Goal: Task Accomplishment & Management: Manage account settings

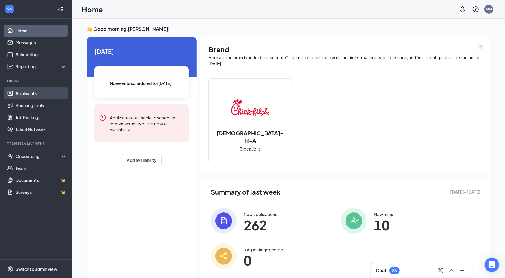
click at [24, 89] on link "Applicants" at bounding box center [41, 93] width 51 height 12
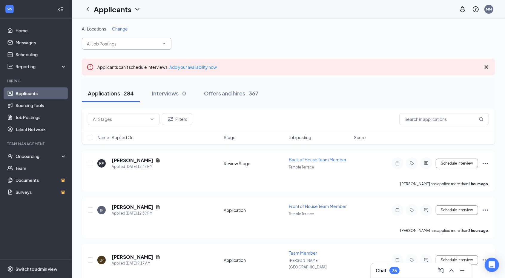
click at [119, 39] on span at bounding box center [127, 44] width 90 height 12
click at [120, 29] on span "Change" at bounding box center [120, 28] width 16 height 5
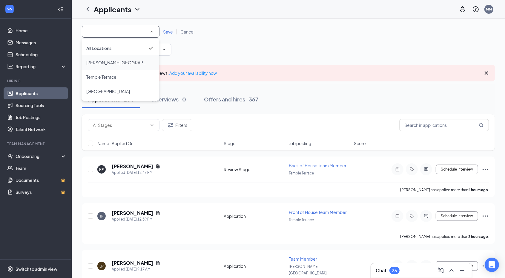
click at [112, 58] on li "[PERSON_NAME][GEOGRAPHIC_DATA]" at bounding box center [121, 62] width 78 height 14
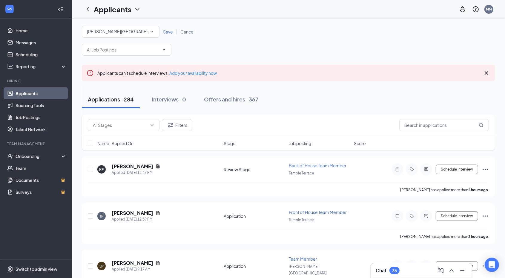
click at [161, 28] on div "All Locations [PERSON_NAME][GEOGRAPHIC_DATA] [GEOGRAPHIC_DATA] Save Cancel" at bounding box center [288, 32] width 413 height 12
drag, startPoint x: 161, startPoint y: 28, endPoint x: 165, endPoint y: 29, distance: 3.4
click at [165, 29] on div "All Locations [PERSON_NAME][GEOGRAPHIC_DATA] [GEOGRAPHIC_DATA] Save Cancel" at bounding box center [288, 32] width 413 height 12
click at [165, 29] on span "Save" at bounding box center [168, 31] width 10 height 5
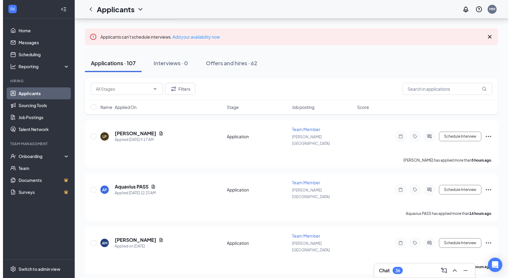
scroll to position [30, 0]
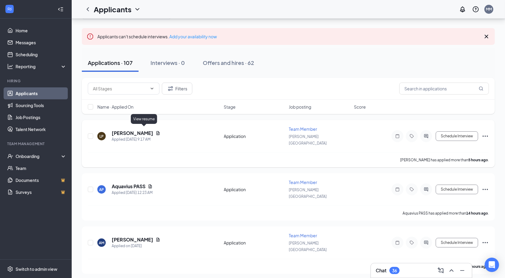
click at [156, 131] on icon "Document" at bounding box center [158, 133] width 5 height 5
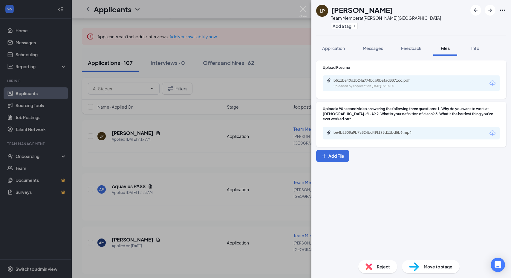
click at [361, 130] on div "b64b2808a9b7a824bd49f195d11bd5b6.mp4" at bounding box center [374, 133] width 97 height 6
click at [381, 270] on div "Reject" at bounding box center [377, 266] width 39 height 13
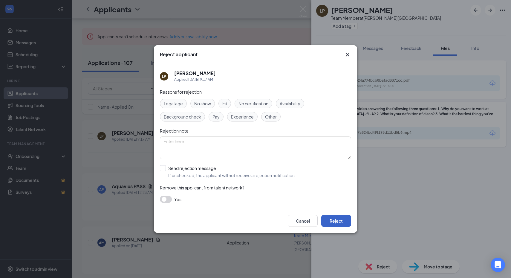
click at [337, 220] on button "Reject" at bounding box center [336, 221] width 30 height 12
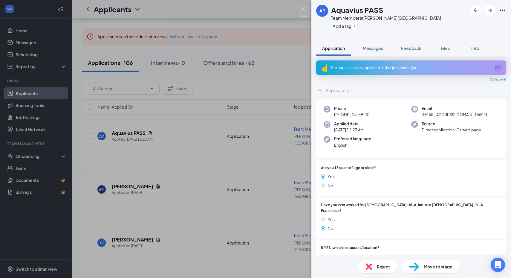
click at [399, 65] on div "This applicant also applied to 1 other job posting(s)" at bounding box center [411, 67] width 160 height 5
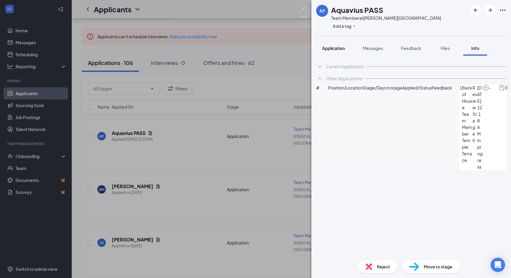
click at [335, 48] on span "Application" at bounding box center [333, 47] width 23 height 5
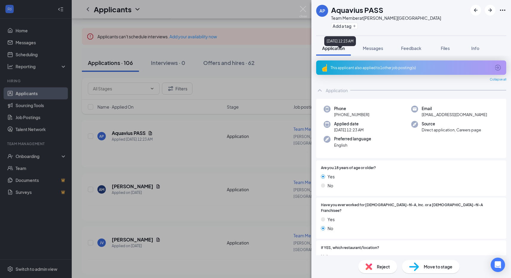
scroll to position [138, 0]
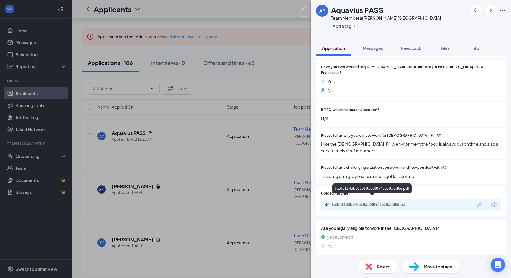
click at [354, 202] on div "8e3fc1543b503e68db08f948e38ddd86.pdf" at bounding box center [374, 204] width 84 height 5
click at [363, 267] on div "Reject" at bounding box center [377, 266] width 39 height 13
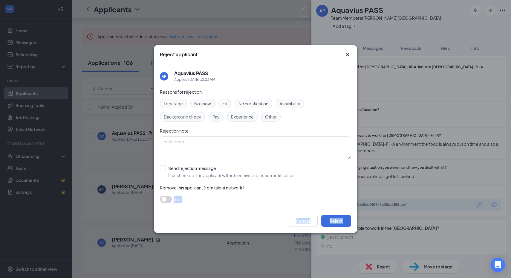
drag, startPoint x: 363, startPoint y: 267, endPoint x: 337, endPoint y: 181, distance: 90.0
click at [337, 181] on div "Reject applicant AP Aquavius PASS Applied [DATE] 12:23 AM Reasons for rejection…" at bounding box center [255, 139] width 511 height 278
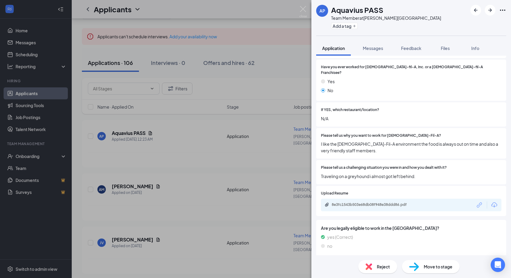
click at [382, 269] on span "Reject" at bounding box center [383, 266] width 13 height 7
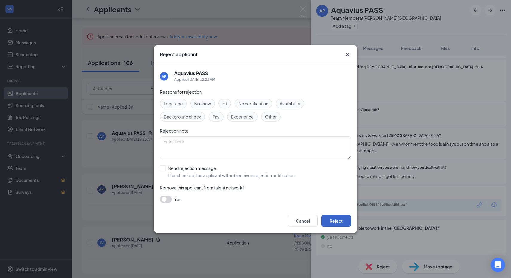
click at [332, 215] on button "Reject" at bounding box center [336, 221] width 30 height 12
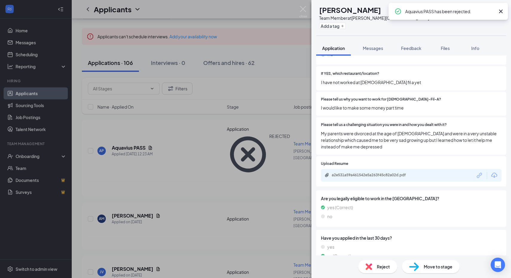
scroll to position [160, 0]
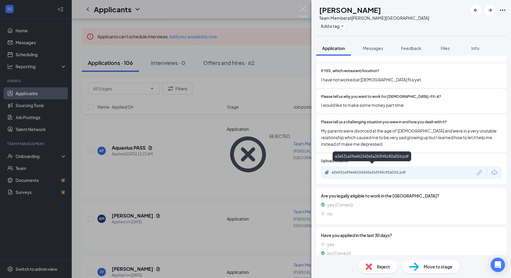
click at [346, 170] on div "a2e531a59a461542e5a263f45c82a02d.pdf" at bounding box center [374, 172] width 84 height 5
click at [489, 12] on icon "ArrowRight" at bounding box center [490, 10] width 7 height 7
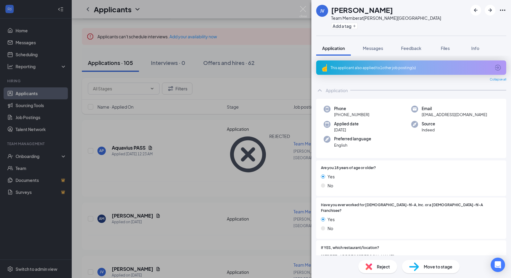
click at [383, 66] on div "This applicant also applied to 1 other job posting(s)" at bounding box center [411, 67] width 160 height 5
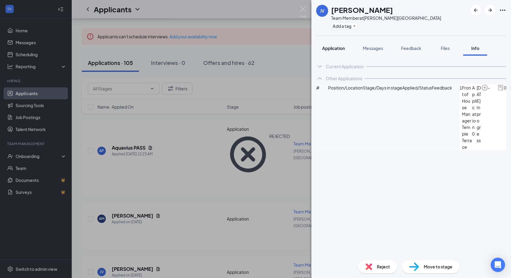
click at [331, 45] on span "Application" at bounding box center [333, 47] width 23 height 5
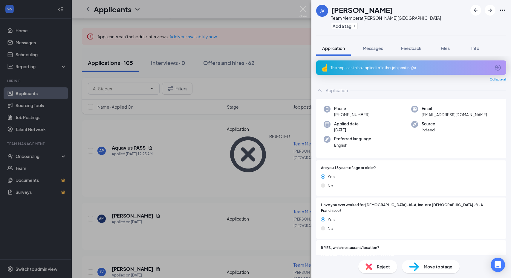
click at [372, 69] on div "This applicant also applied to 1 other job posting(s)" at bounding box center [411, 67] width 160 height 5
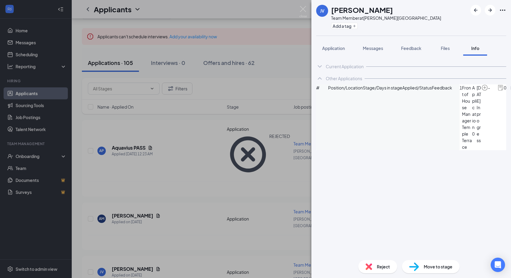
click at [332, 58] on div "Current Application Phone [PHONE_NUMBER] Email [EMAIL_ADDRESS][DOMAIN_NAME] App…" at bounding box center [411, 155] width 200 height 199
click at [330, 43] on button "Application" at bounding box center [333, 48] width 35 height 15
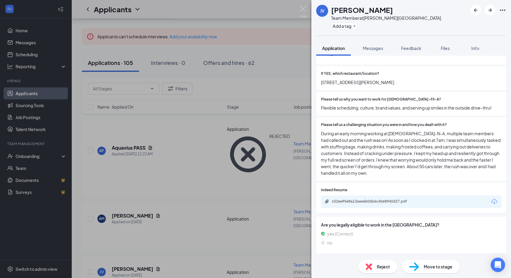
scroll to position [175, 0]
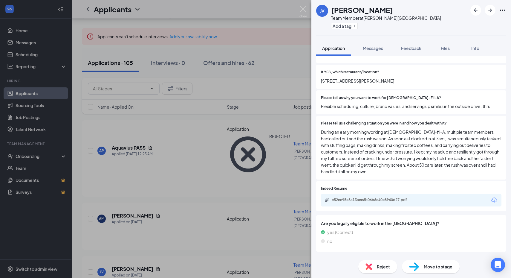
click at [414, 106] on div "Please tell us why you want to work for [DEMOGRAPHIC_DATA]-Fil-A? Flexible sche…" at bounding box center [411, 102] width 190 height 24
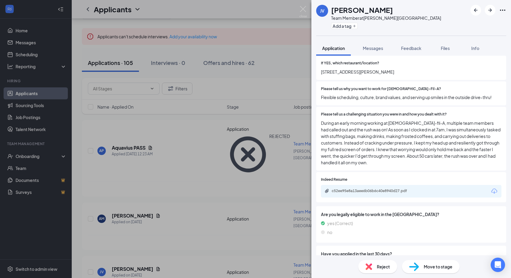
scroll to position [185, 0]
click at [362, 187] on div "c52ee95e8a13aee6b06b6c40e8940d27.pdf" at bounding box center [373, 190] width 97 height 6
click at [491, 7] on icon "ArrowRight" at bounding box center [490, 10] width 7 height 7
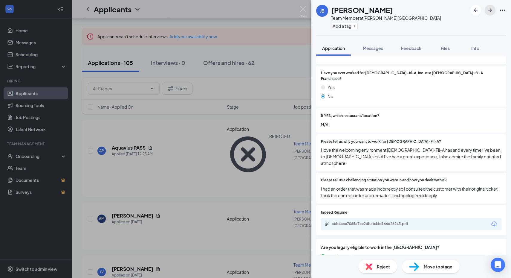
scroll to position [116, 0]
click at [358, 217] on div "cbb4acc7065a7ce2dbab44d166d26243.pdf" at bounding box center [411, 223] width 181 height 13
click at [356, 221] on div "cbb4acc7065a7ce2dbab44d166d26243.pdf" at bounding box center [373, 224] width 97 height 6
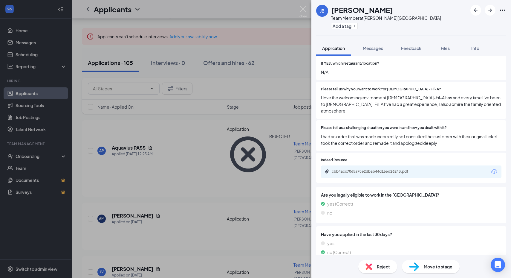
scroll to position [176, 0]
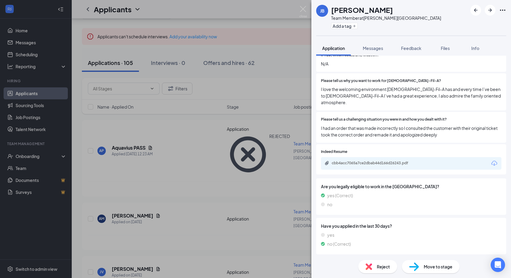
click at [373, 268] on div "Reject" at bounding box center [377, 266] width 39 height 13
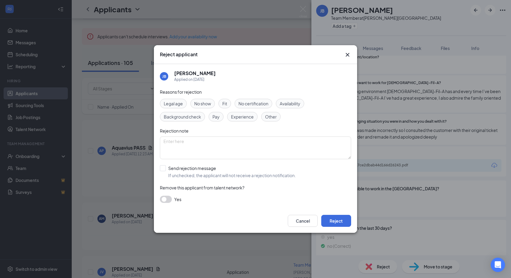
click at [308, 181] on div "Reasons for rejection Legal age No show Fit No certification Availability Backg…" at bounding box center [255, 148] width 191 height 120
click at [306, 158] on textarea at bounding box center [255, 147] width 191 height 23
type textarea "CLM"
click at [338, 224] on button "Reject" at bounding box center [336, 221] width 30 height 12
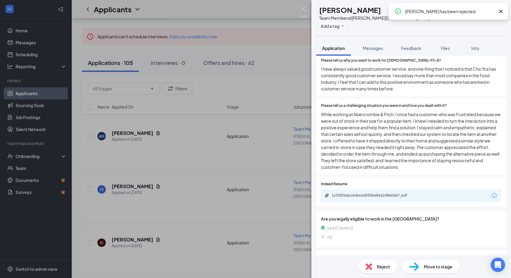
scroll to position [196, 0]
click at [366, 190] on div "1c030f6abc6deced030be86a2d8e0de7.pdf" at bounding box center [411, 196] width 181 height 13
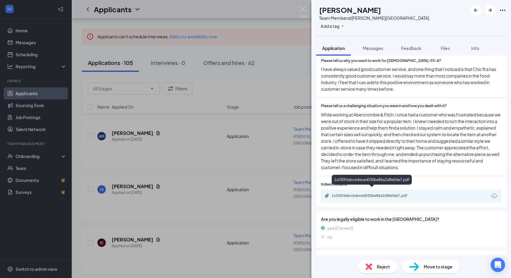
click at [364, 193] on div "1c030f6abc6deced030be86a2d8e0de7.pdf" at bounding box center [411, 196] width 181 height 13
click at [360, 185] on div "1c030f6abc6deced030be86a2d8e0de7.pdf" at bounding box center [372, 181] width 80 height 12
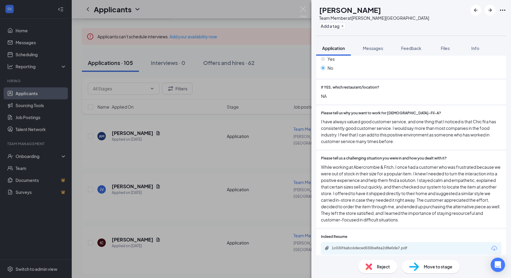
scroll to position [143, 0]
click at [359, 246] on div "1c030f6abc6deced030be86a2d8e0de7.pdf" at bounding box center [374, 248] width 84 height 5
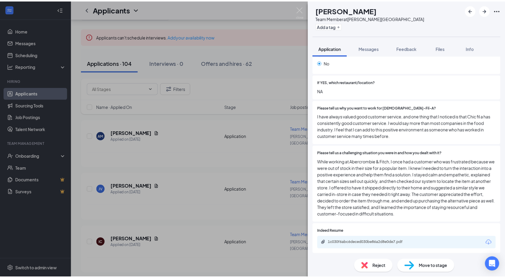
scroll to position [147, 0]
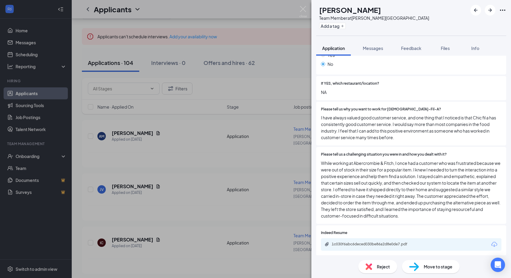
click at [211, 141] on div "IC [PERSON_NAME] Team Member at [PERSON_NAME][GEOGRAPHIC_DATA] [GEOGRAPHIC_DATA…" at bounding box center [255, 139] width 511 height 278
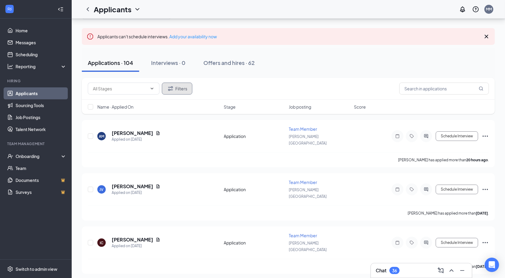
click at [178, 87] on button "Filters" at bounding box center [177, 89] width 30 height 12
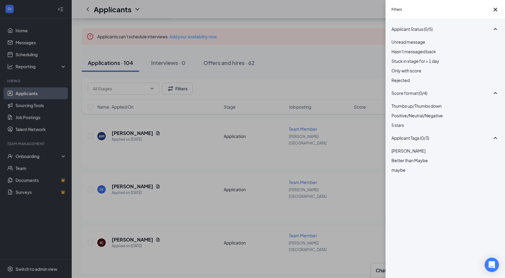
click at [406, 83] on span "Rejected" at bounding box center [401, 79] width 18 height 5
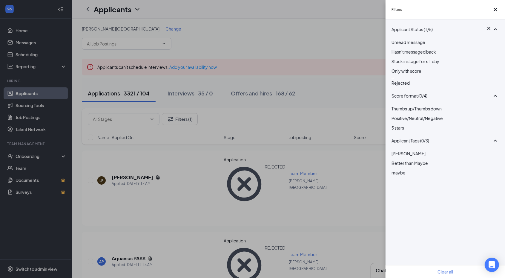
click at [256, 132] on div "Filters Applicant Status (1/5) Unread message Hasn't messaged back Stuck in sta…" at bounding box center [252, 139] width 505 height 278
click at [492, 11] on icon "Cross" at bounding box center [495, 9] width 7 height 7
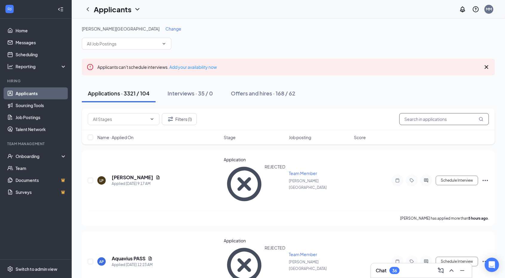
click at [430, 115] on input "text" at bounding box center [445, 119] width 90 height 12
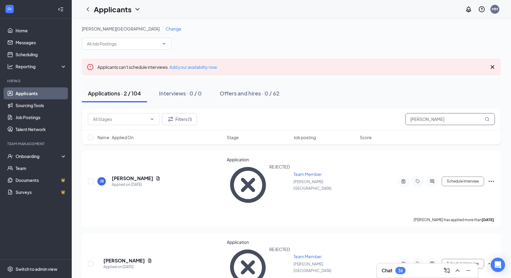
type input "[PERSON_NAME]"
click at [156, 176] on icon "Document" at bounding box center [158, 178] width 5 height 5
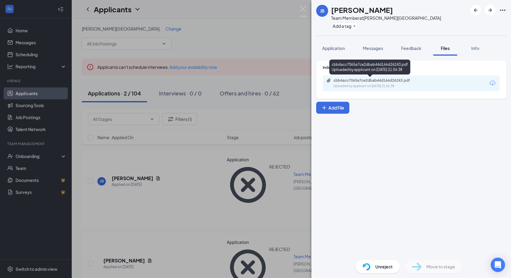
click at [356, 80] on div "cbb4acc7065a7ce2dbab44d166d26243.pdf" at bounding box center [376, 80] width 84 height 5
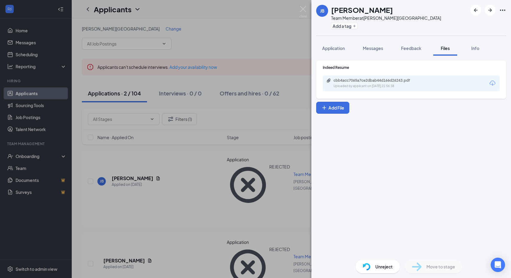
click at [310, 7] on div "JB [PERSON_NAME] Team Member at [PERSON_NAME][GEOGRAPHIC_DATA] [GEOGRAPHIC_DATA…" at bounding box center [255, 139] width 511 height 278
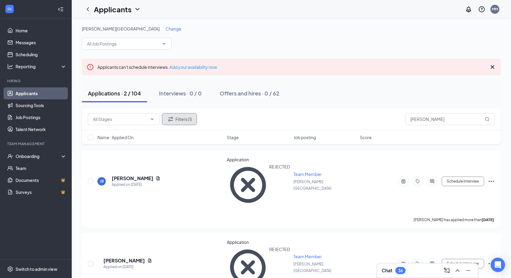
click at [187, 118] on button "Filters (1)" at bounding box center [179, 119] width 35 height 12
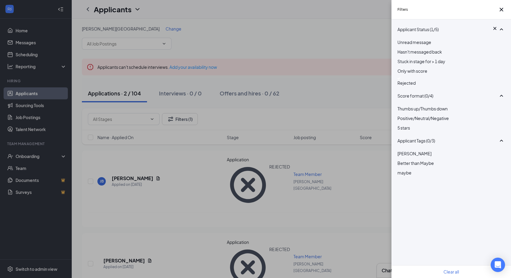
click at [420, 92] on div "Unread message Hasn't messaged back Stuck in stage for > 1 day Only with score …" at bounding box center [452, 65] width 108 height 53
click at [400, 80] on img at bounding box center [399, 78] width 3 height 2
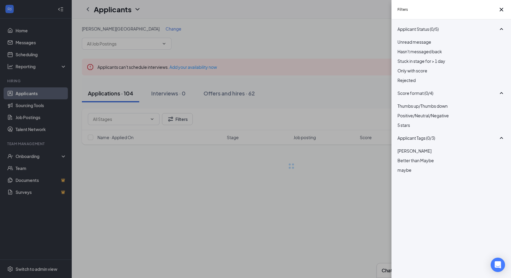
click at [321, 92] on div "Filters Applicant Status (0/5) Unread message Hasn't messaged back Stuck in sta…" at bounding box center [255, 139] width 511 height 278
click at [498, 13] on icon "Cross" at bounding box center [501, 9] width 7 height 7
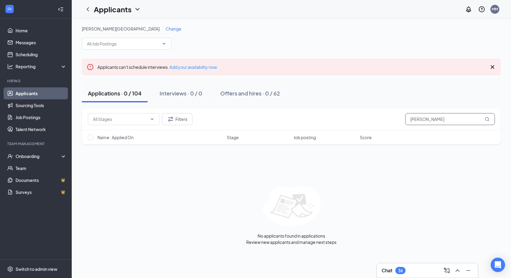
drag, startPoint x: 400, startPoint y: 121, endPoint x: 350, endPoint y: 120, distance: 49.9
click at [350, 120] on div "Filters [PERSON_NAME]" at bounding box center [291, 119] width 407 height 12
click at [297, 126] on div "Filters" at bounding box center [291, 119] width 419 height 22
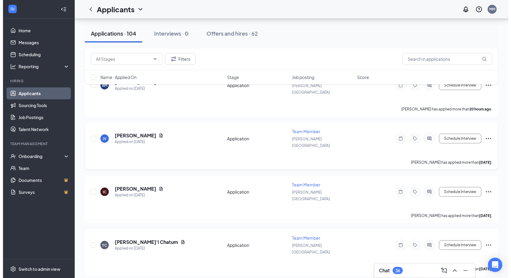
scroll to position [82, 0]
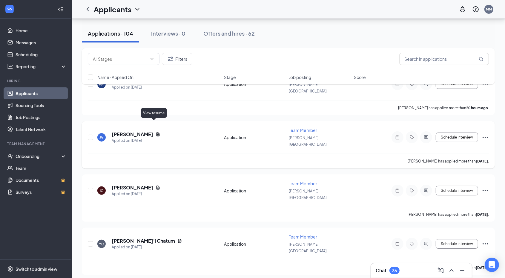
click at [156, 132] on icon "Document" at bounding box center [158, 134] width 5 height 5
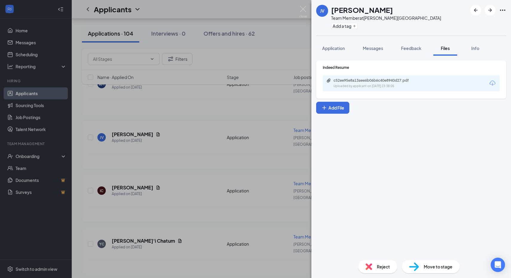
click at [356, 88] on div "Uploaded by applicant on [DATE] 23:38:05" at bounding box center [379, 86] width 90 height 5
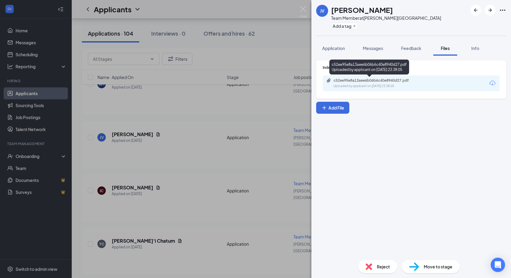
click at [376, 84] on div "Uploaded by applicant on [DATE] 23:38:05" at bounding box center [379, 86] width 90 height 5
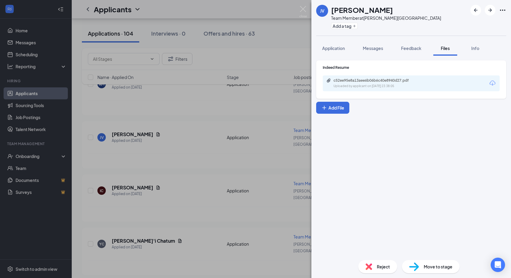
click at [380, 266] on span "Reject" at bounding box center [383, 266] width 13 height 7
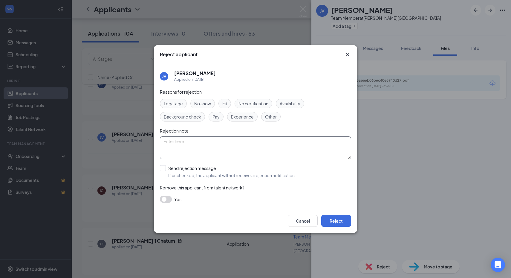
click at [230, 146] on textarea at bounding box center [255, 147] width 191 height 23
type textarea "Waiting to hear back from leadership at TT about whether her availability will …"
click at [343, 218] on button "Reject" at bounding box center [336, 221] width 30 height 12
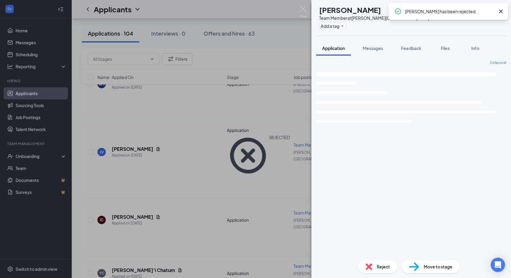
drag, startPoint x: 496, startPoint y: 25, endPoint x: 349, endPoint y: 60, distance: 150.7
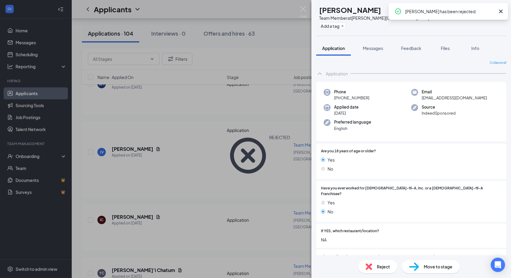
click at [360, 70] on div "Application" at bounding box center [411, 74] width 190 height 12
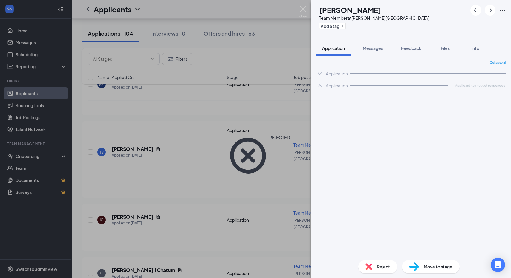
click at [378, 268] on span "Reject" at bounding box center [383, 266] width 13 height 7
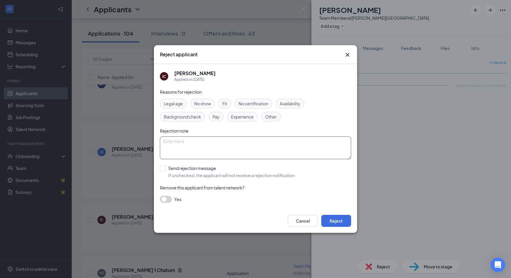
click at [196, 150] on textarea at bounding box center [255, 147] width 191 height 23
type textarea "CLM"
click at [339, 218] on button "Reject" at bounding box center [336, 221] width 30 height 12
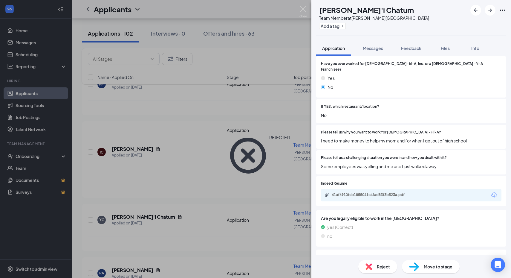
scroll to position [125, 0]
click at [370, 194] on div "41af6910fcb1855041c4fad83f3b523a.pdf" at bounding box center [411, 194] width 181 height 13
click at [369, 192] on div "41af6910fcb1855041c4fad83f3b523a.pdf" at bounding box center [374, 194] width 84 height 5
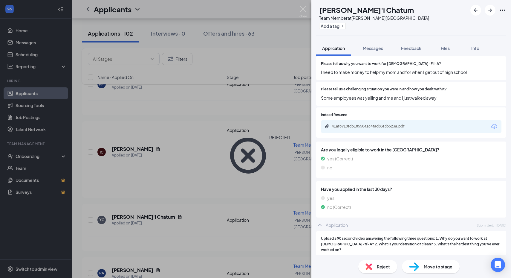
scroll to position [200, 0]
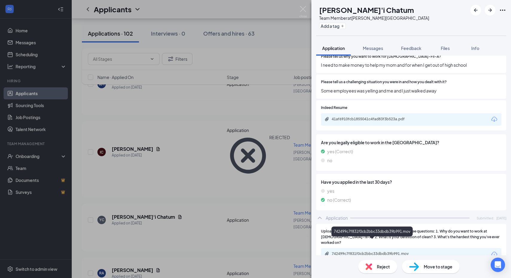
click at [371, 251] on div "742499c7f831f0cb2bbc33dbdb39b991.mov" at bounding box center [374, 253] width 84 height 5
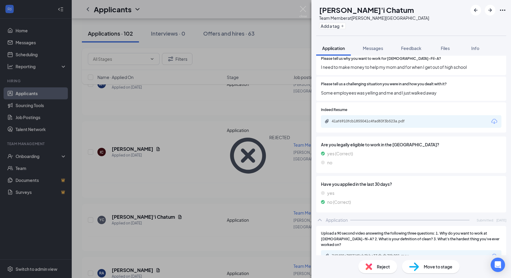
click at [372, 264] on img at bounding box center [369, 266] width 7 height 7
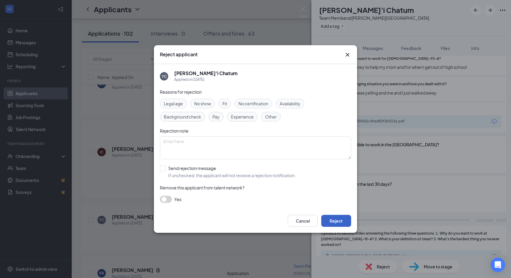
click at [337, 220] on button "Reject" at bounding box center [336, 221] width 30 height 12
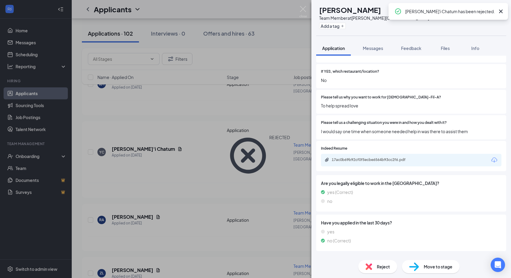
scroll to position [160, 0]
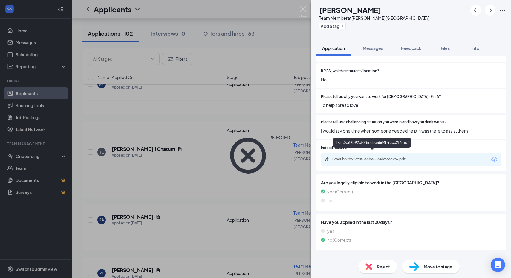
click at [351, 157] on div "17ac0b69b92cf0f5ecbe6564b93cc2f6.pdf" at bounding box center [374, 159] width 84 height 5
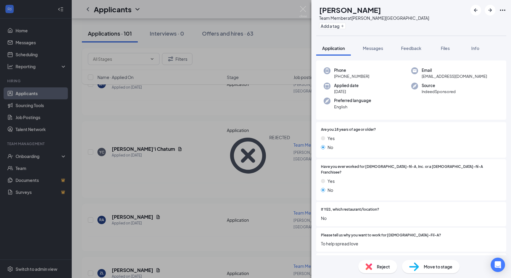
scroll to position [200, 0]
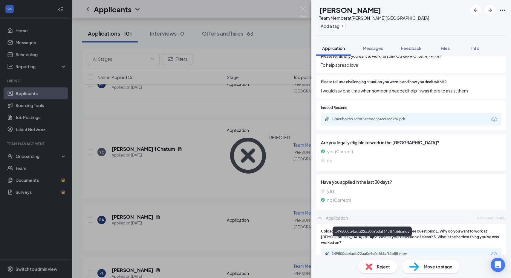
click at [357, 251] on div "149500cb4adb22aa0e9e0af64aff4b55.mov" at bounding box center [373, 254] width 97 height 6
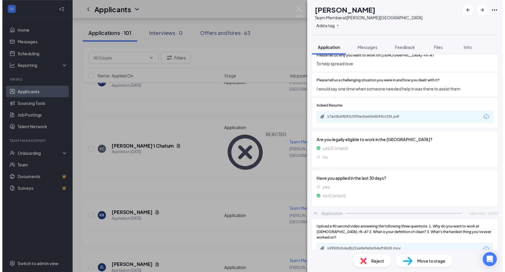
scroll to position [198, 0]
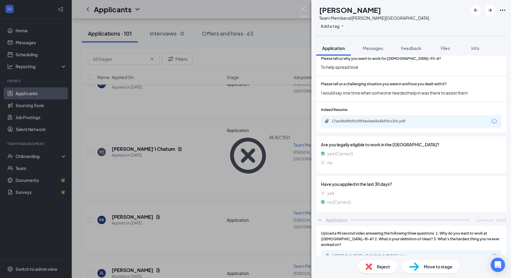
click at [279, 123] on div "RA [PERSON_NAME] Team Member at [PERSON_NAME][GEOGRAPHIC_DATA] [GEOGRAPHIC_DATA…" at bounding box center [255, 139] width 511 height 278
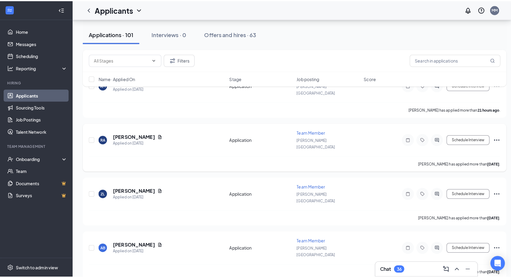
scroll to position [86, 0]
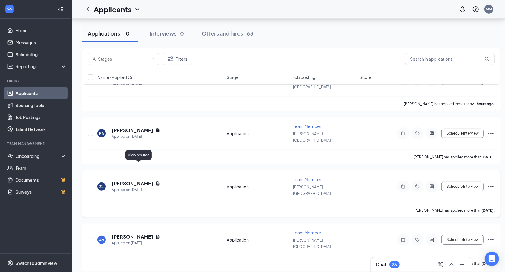
click at [156, 181] on icon "Document" at bounding box center [158, 183] width 5 height 5
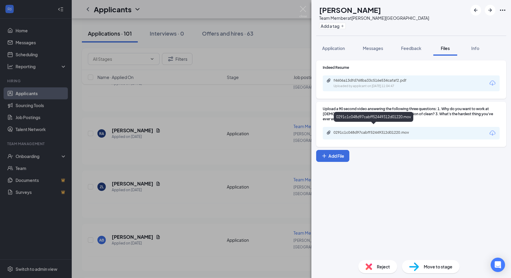
click at [359, 123] on div "0291c1c048d97cabff52449312d01220.mov" at bounding box center [374, 118] width 80 height 12
click at [408, 132] on div "0291c1c048d97cabff52449312d01220.mov" at bounding box center [411, 133] width 177 height 13
click at [398, 130] on div "0291c1c048d97cabff52449312d01220.mov" at bounding box center [376, 132] width 84 height 5
click at [392, 257] on div "Reject Move to stage" at bounding box center [411, 266] width 200 height 23
click at [490, 11] on icon "ArrowRight" at bounding box center [490, 10] width 7 height 7
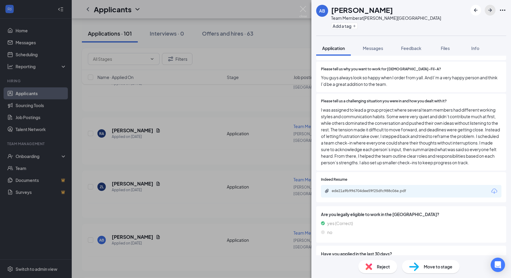
scroll to position [266, 0]
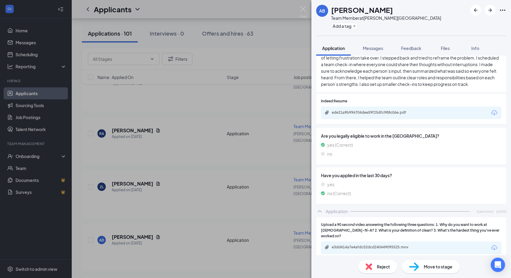
click at [339, 245] on div "e3dd414a7e4afdc52dcd240449095525.mov" at bounding box center [411, 247] width 181 height 13
click at [341, 237] on div "e3dd414a7e4afdc52dcd240449095525.mov" at bounding box center [371, 233] width 81 height 12
click at [342, 245] on div "e3dd414a7e4afdc52dcd240449095525.mov" at bounding box center [374, 247] width 84 height 5
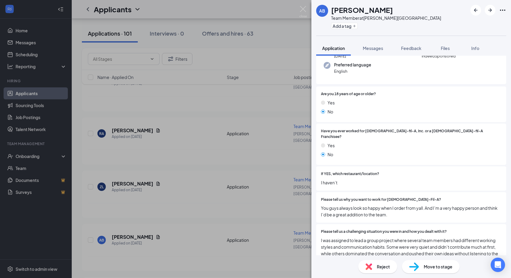
scroll to position [202, 0]
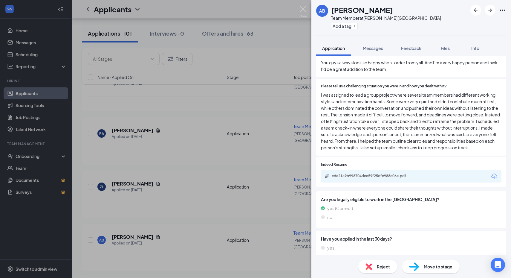
click at [371, 264] on img at bounding box center [369, 266] width 7 height 7
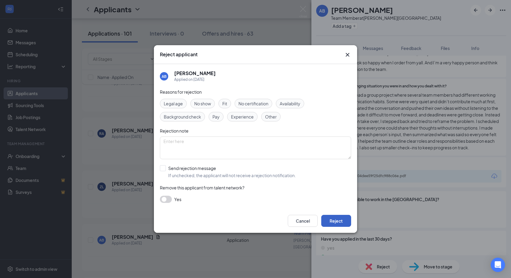
click at [338, 218] on button "Reject" at bounding box center [336, 221] width 30 height 12
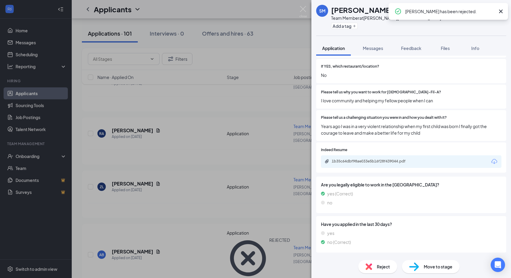
scroll to position [165, 0]
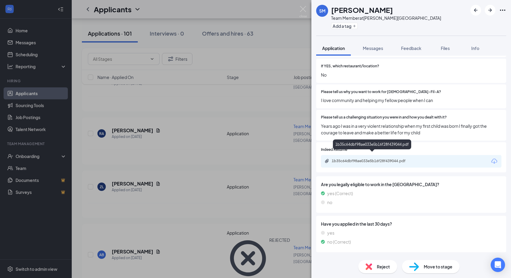
click at [358, 151] on div "1b35c64dbf98ae033e5b16f28f439044.pdf" at bounding box center [372, 145] width 78 height 12
click at [358, 158] on div "1b35c64dbf98ae033e5b16f28f439044.pdf" at bounding box center [374, 160] width 84 height 5
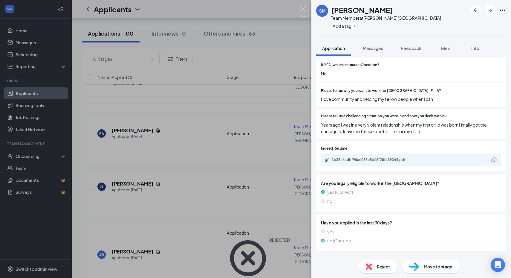
scroll to position [0, 0]
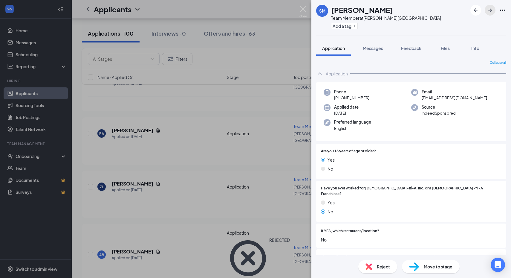
click at [490, 14] on button "button" at bounding box center [490, 10] width 11 height 11
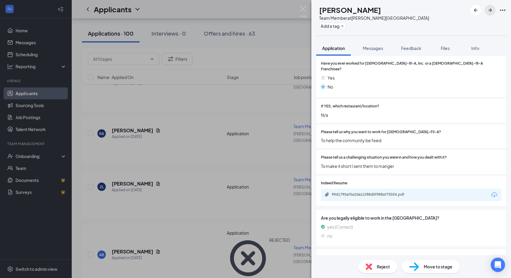
scroll to position [163, 0]
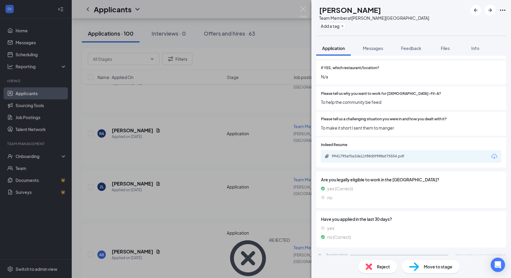
click at [354, 154] on div "9941795af5a2de11f88d0f988af75554.pdf" at bounding box center [411, 156] width 181 height 13
click at [358, 154] on div "9941795af5a2de11f88d0f988af75554.pdf" at bounding box center [374, 156] width 84 height 5
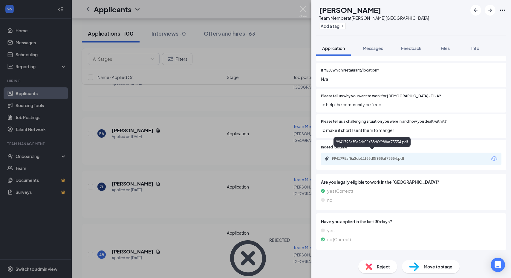
click at [348, 156] on div "9941795af5a2de11f88d0f988af75554.pdf" at bounding box center [373, 159] width 97 height 6
click at [371, 268] on img at bounding box center [369, 266] width 7 height 7
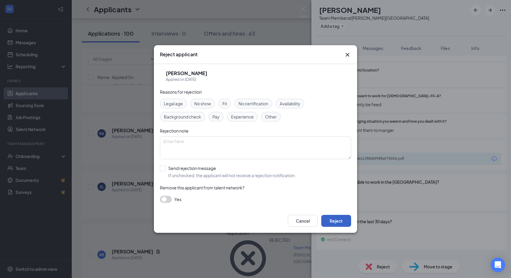
click at [346, 217] on button "Reject" at bounding box center [336, 221] width 30 height 12
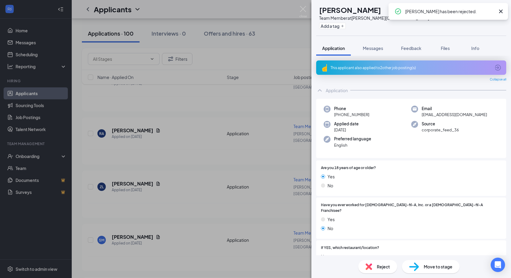
click at [423, 65] on div "This applicant also applied to 2 other job posting(s)" at bounding box center [411, 67] width 160 height 5
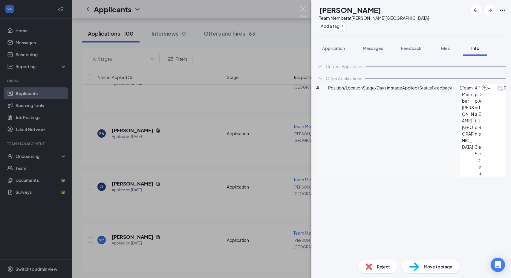
click at [381, 266] on span "Reject" at bounding box center [383, 266] width 13 height 7
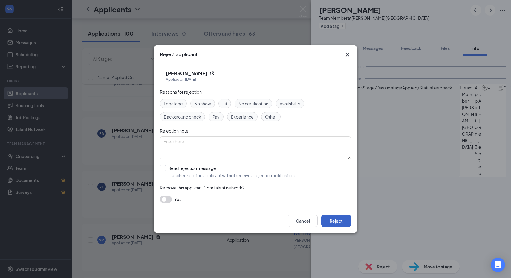
click at [337, 217] on button "Reject" at bounding box center [336, 221] width 30 height 12
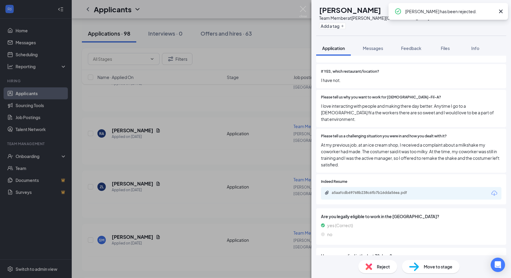
scroll to position [166, 0]
click at [349, 186] on div "a5aafcdb69768b238c6fb7b16dda56ea.pdf" at bounding box center [411, 192] width 181 height 13
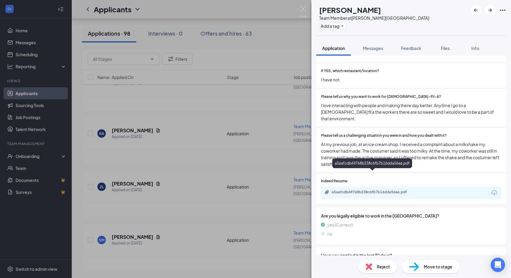
click at [349, 190] on div "a5aafcdb69768b238c6fb7b16dda56ea.pdf" at bounding box center [374, 192] width 84 height 5
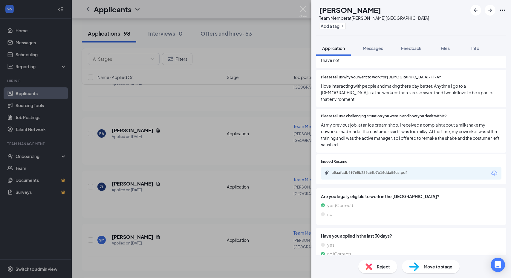
scroll to position [189, 0]
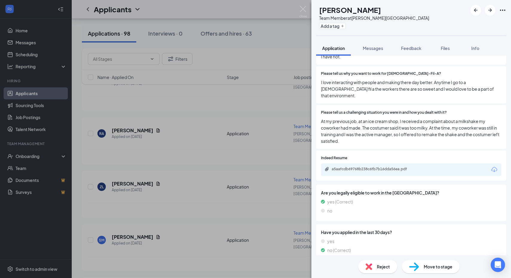
click at [340, 166] on div "a5aafcdb69768b238c6fb7b16dda56ea.pdf" at bounding box center [374, 168] width 84 height 5
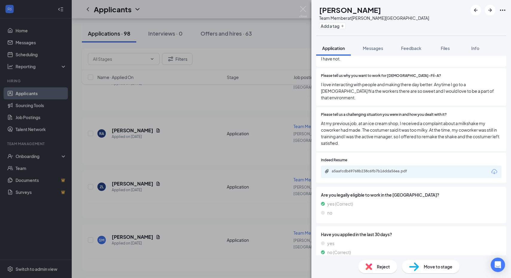
click at [372, 265] on div "Reject" at bounding box center [377, 266] width 39 height 13
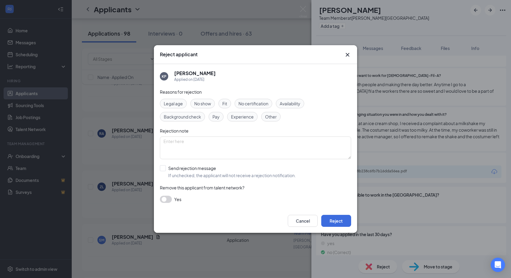
click at [222, 132] on div "Rejection note" at bounding box center [255, 130] width 191 height 7
click at [219, 142] on textarea at bounding box center [255, 147] width 191 height 23
click at [278, 143] on textarea "Int. for Uptown [DATE] 11:00 am" at bounding box center [255, 147] width 191 height 23
click at [237, 140] on textarea "Int. for Uptown [DATE] 11:00 am (she goes home for breaks)" at bounding box center [255, 147] width 191 height 23
type textarea "Int. for Uptown [DATE] 11:00 am (she is a student who goes home for breaks)"
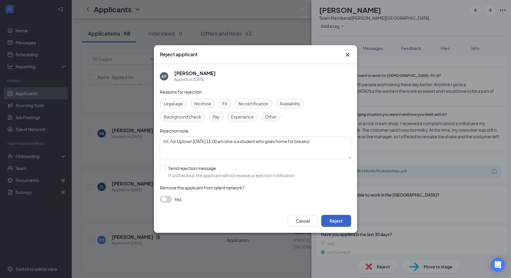
click at [339, 224] on button "Reject" at bounding box center [336, 221] width 30 height 12
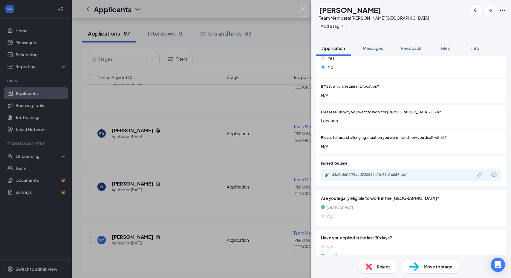
scroll to position [145, 0]
click at [337, 171] on div "d4a0b861176aad220844c2fe94b1c069.pdf" at bounding box center [411, 174] width 181 height 13
click at [352, 172] on div "d4a0b861176aad220844c2fe94b1c069.pdf" at bounding box center [374, 174] width 84 height 5
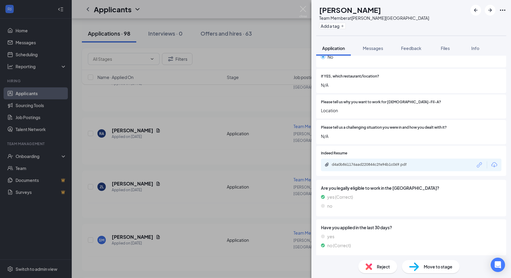
scroll to position [155, 0]
click at [448, 150] on div at bounding box center [424, 153] width 154 height 6
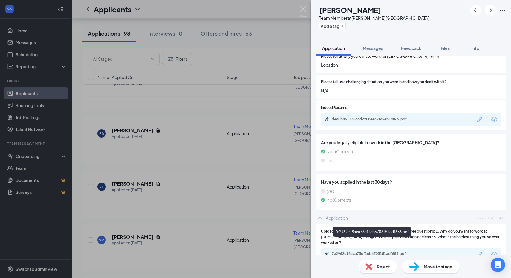
click at [359, 251] on div "7e2962c18aca73df1eb6703151adf656.pdf" at bounding box center [374, 253] width 84 height 5
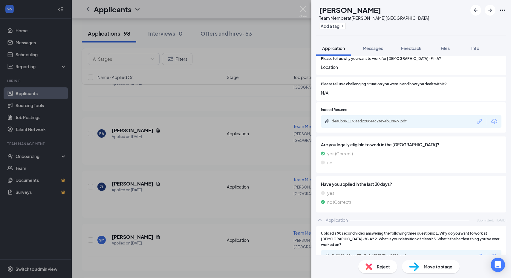
click at [381, 265] on span "Reject" at bounding box center [383, 266] width 13 height 7
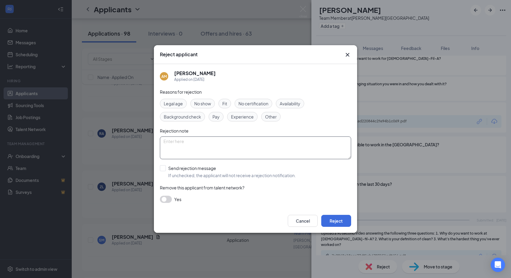
click at [265, 152] on textarea at bounding box center [255, 147] width 191 height 23
type textarea "CLM"
click at [338, 220] on button "Reject" at bounding box center [336, 221] width 30 height 12
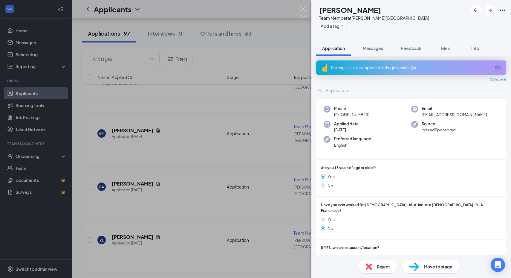
click at [366, 60] on div "This applicant also applied to 1 other job posting(s)" at bounding box center [411, 67] width 190 height 14
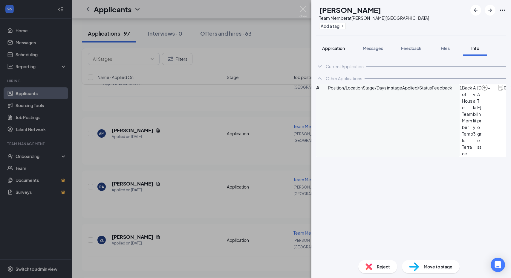
click at [332, 48] on span "Application" at bounding box center [333, 47] width 23 height 5
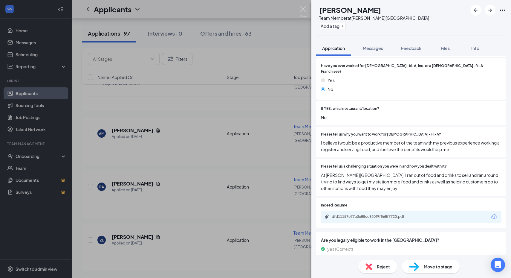
scroll to position [199, 0]
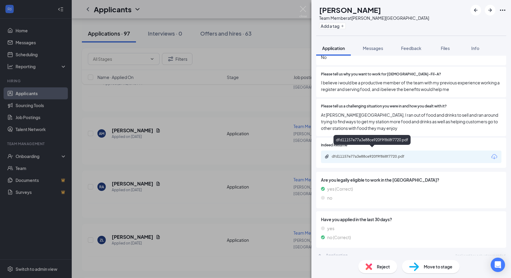
drag, startPoint x: 354, startPoint y: 147, endPoint x: 355, endPoint y: 144, distance: 3.0
click at [355, 144] on div "dfd11157e77a3e88ce920f9f868f7720.pdf" at bounding box center [372, 140] width 77 height 10
click at [355, 154] on div "dfd11157e77a3e88ce920f9f868f7720.pdf" at bounding box center [374, 156] width 84 height 5
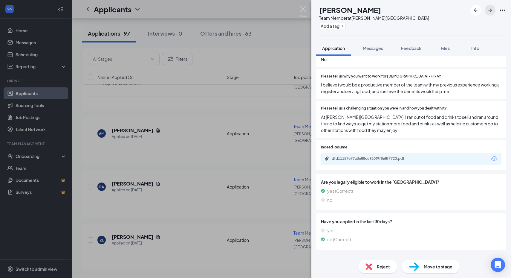
click at [490, 11] on icon "ArrowRight" at bounding box center [490, 10] width 4 height 4
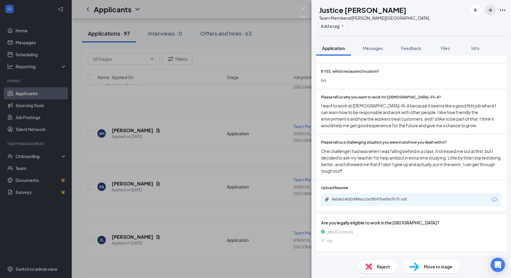
scroll to position [164, 0]
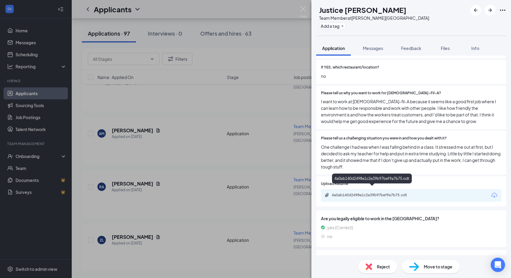
click at [357, 193] on div "4a0ab140d2498e1c2e39b97bef9a7b75.odt" at bounding box center [374, 195] width 84 height 5
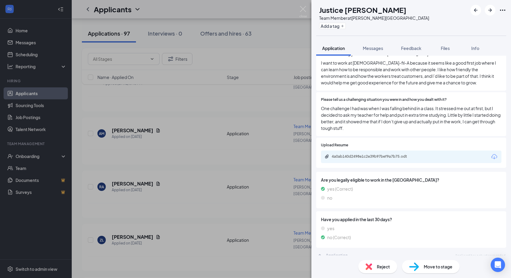
scroll to position [200, 0]
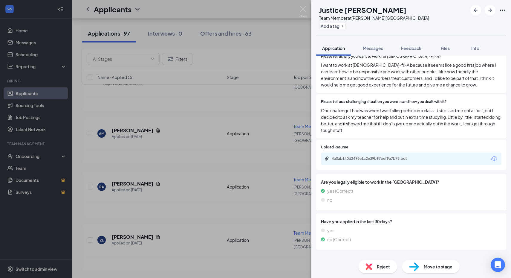
click at [497, 27] on div "[PERSON_NAME] [PERSON_NAME] Team Member at [PERSON_NAME][GEOGRAPHIC_DATA] [GEOG…" at bounding box center [411, 18] width 200 height 36
click at [489, 6] on button "button" at bounding box center [490, 10] width 11 height 11
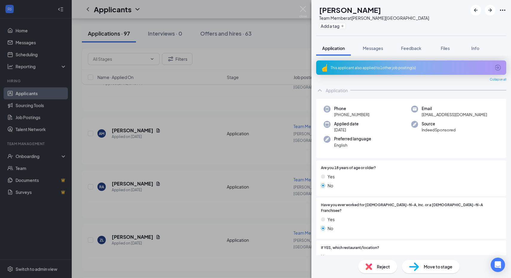
click at [394, 73] on div "This applicant also applied to 1 other job posting(s)" at bounding box center [411, 67] width 190 height 14
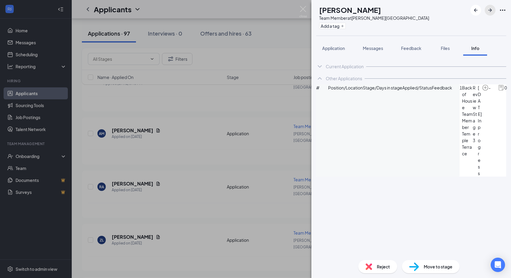
click at [487, 12] on icon "ArrowRight" at bounding box center [490, 10] width 7 height 7
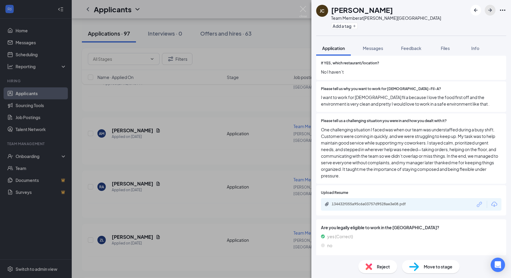
scroll to position [168, 0]
click at [352, 201] on div "134432f055a95c6a03757d9528ae3e08.pdf" at bounding box center [374, 203] width 84 height 5
click at [374, 269] on div "Reject" at bounding box center [377, 266] width 39 height 13
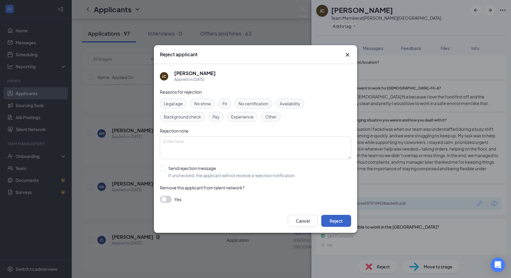
click at [336, 219] on button "Reject" at bounding box center [336, 221] width 30 height 12
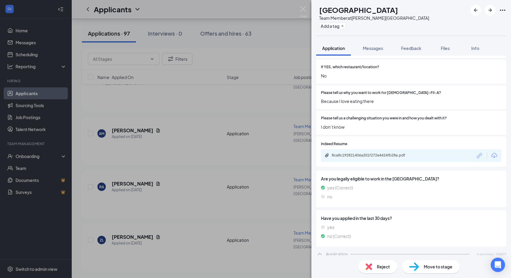
scroll to position [200, 0]
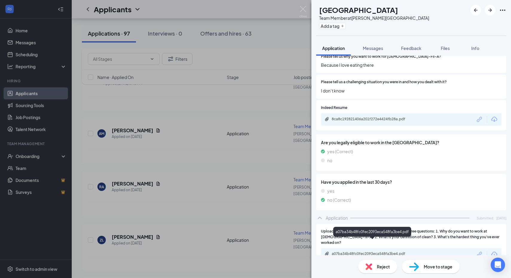
click at [355, 251] on div "a07ba34b48fc0fec2093eca548fa3be4.pdf" at bounding box center [374, 253] width 84 height 5
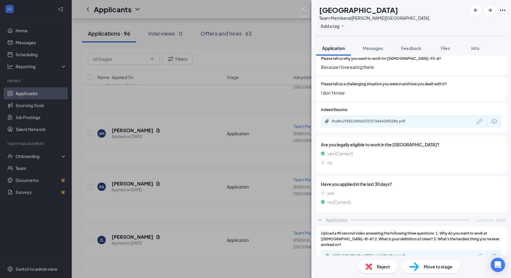
click at [378, 265] on span "Reject" at bounding box center [383, 266] width 13 height 7
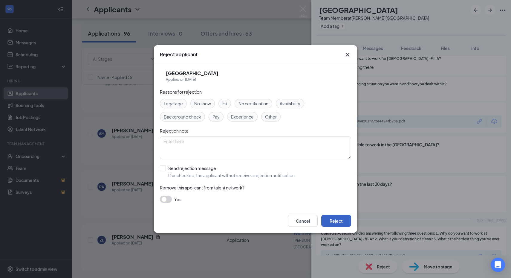
click at [333, 215] on button "Reject" at bounding box center [336, 221] width 30 height 12
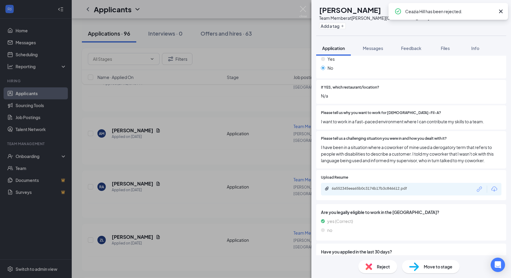
scroll to position [161, 0]
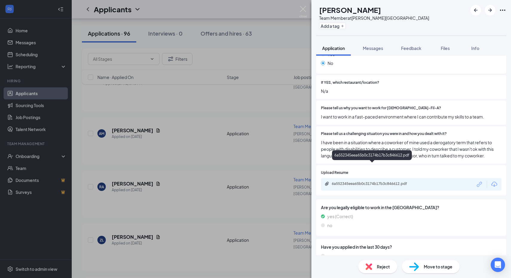
click at [346, 181] on div "6a552345eea65b0c3174b17b3c846612.pdf" at bounding box center [373, 184] width 97 height 6
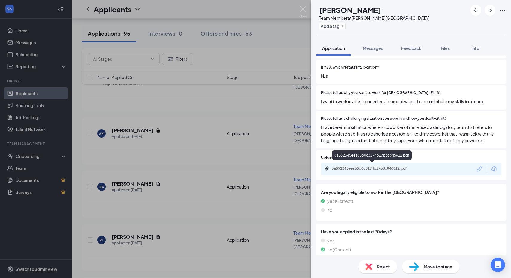
scroll to position [174, 0]
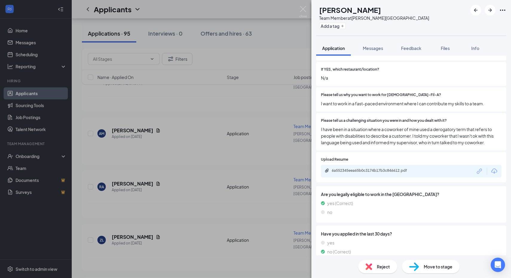
click at [376, 272] on div "Reject" at bounding box center [377, 266] width 39 height 13
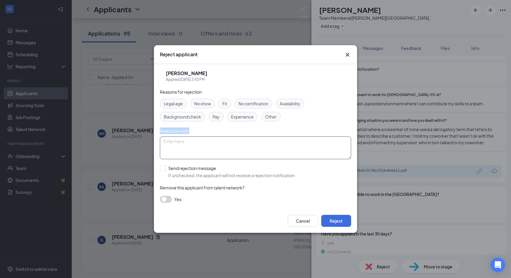
drag, startPoint x: 286, startPoint y: 163, endPoint x: 277, endPoint y: 143, distance: 20.9
click at [277, 143] on div "Reasons for rejection Legal age No show Fit No certification Availability Backg…" at bounding box center [255, 148] width 191 height 120
click at [277, 143] on textarea at bounding box center [255, 147] width 191 height 23
type textarea "Int. for BG @ [GEOGRAPHIC_DATA] [DATE] 9:00 am"
click at [336, 219] on button "Reject" at bounding box center [336, 221] width 30 height 12
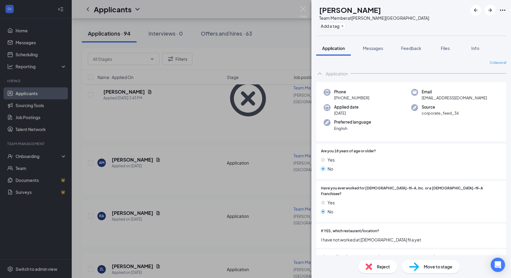
click at [378, 202] on div "Yes No" at bounding box center [411, 208] width 181 height 18
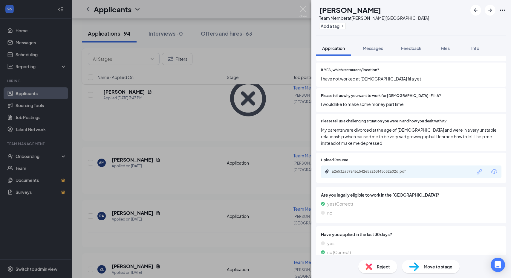
scroll to position [168, 0]
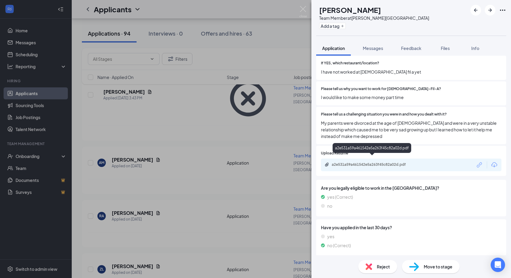
click at [346, 154] on div "a2e531a59a461542e5a263f45c82a02d.pdf" at bounding box center [372, 149] width 79 height 12
click at [335, 162] on div "a2e531a59a461542e5a263f45c82a02d.pdf" at bounding box center [374, 164] width 84 height 5
click at [493, 10] on icon "ArrowRight" at bounding box center [490, 10] width 7 height 7
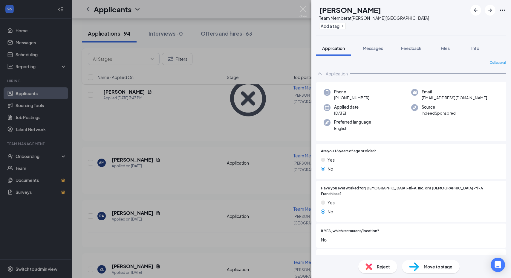
click at [221, 130] on div "RA [PERSON_NAME] Team Member at [PERSON_NAME][GEOGRAPHIC_DATA] [GEOGRAPHIC_DATA…" at bounding box center [255, 139] width 511 height 278
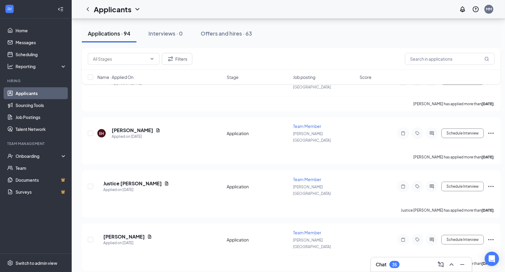
scroll to position [250, 0]
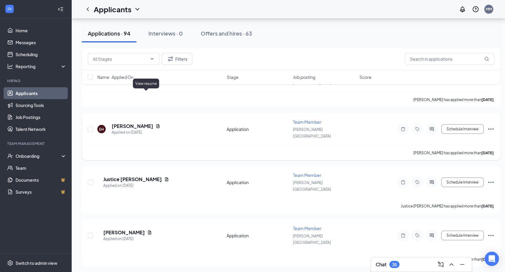
click at [156, 124] on icon "Document" at bounding box center [158, 126] width 5 height 5
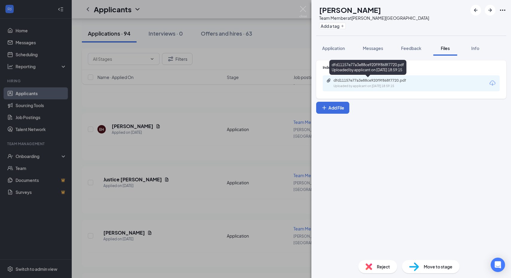
click at [384, 84] on div "Uploaded by applicant on [DATE] 18:59:15" at bounding box center [379, 86] width 90 height 5
click at [219, 128] on div "EH [PERSON_NAME] Team Member at [PERSON_NAME][GEOGRAPHIC_DATA] [GEOGRAPHIC_DATA…" at bounding box center [255, 139] width 511 height 278
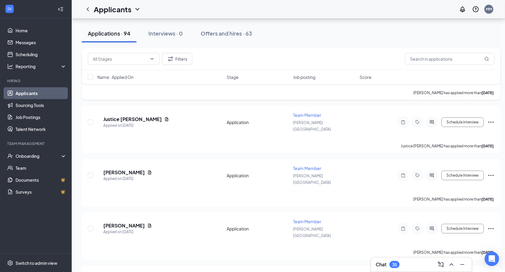
scroll to position [310, 0]
click at [152, 224] on icon "Document" at bounding box center [149, 226] width 3 height 4
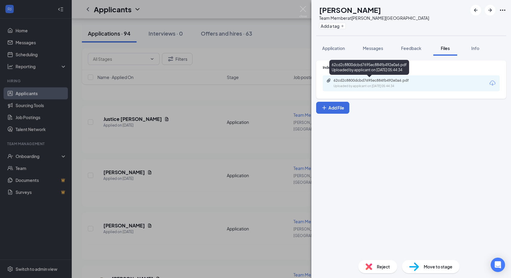
click at [383, 93] on div "Indeed Resume 62cd2c8800dcbd7695ec884fb492e0a6.pdf Uploaded by applicant on [DA…" at bounding box center [411, 79] width 190 height 38
click at [383, 92] on div "Indeed Resume 62cd2c8800dcbd7695ec884fb492e0a6.pdf Uploaded by applicant on [DA…" at bounding box center [411, 79] width 190 height 38
click at [384, 80] on div "62cd2c8800dcbd7695ec884fb492e0a6.pdf" at bounding box center [376, 80] width 84 height 5
click at [382, 267] on span "Reject" at bounding box center [383, 266] width 13 height 7
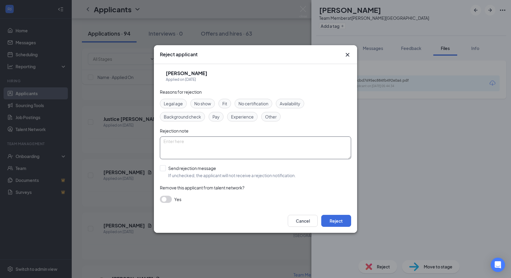
click at [293, 153] on textarea at bounding box center [255, 147] width 191 height 23
type textarea "CLM"
click at [342, 221] on button "Reject" at bounding box center [336, 221] width 30 height 12
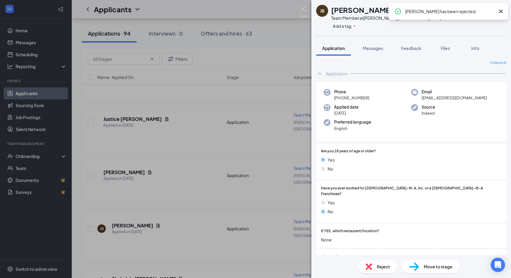
click at [191, 175] on div "[PERSON_NAME] Team Member at [PERSON_NAME][GEOGRAPHIC_DATA] [GEOGRAPHIC_DATA] A…" at bounding box center [255, 139] width 511 height 278
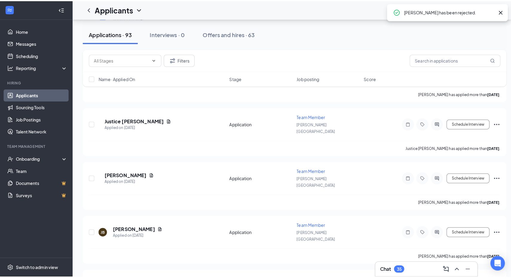
scroll to position [340, 0]
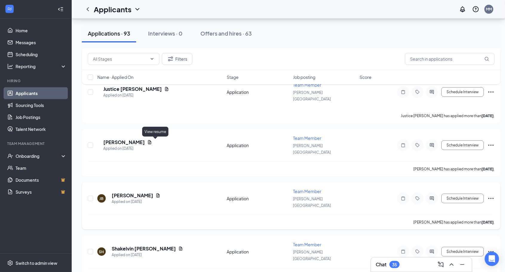
click at [156, 193] on icon "Document" at bounding box center [158, 195] width 5 height 5
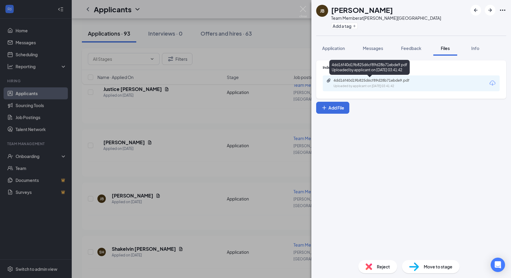
click at [392, 85] on div "Uploaded by applicant on [DATE] 03:41:42" at bounding box center [379, 86] width 90 height 5
click at [334, 47] on span "Application" at bounding box center [333, 47] width 23 height 5
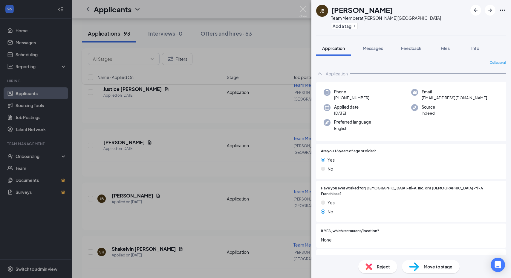
scroll to position [176, 0]
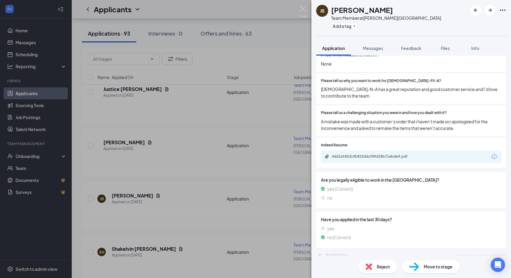
click at [351, 154] on div "4dd16f40d19b825d6cf89d28b71ebde9.pdf" at bounding box center [373, 157] width 97 height 6
click at [385, 276] on div "Reject Move to stage" at bounding box center [411, 266] width 200 height 23
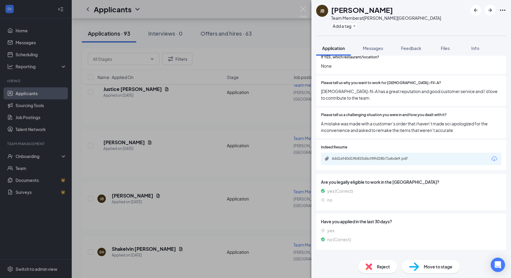
click at [383, 268] on span "Reject" at bounding box center [383, 266] width 13 height 7
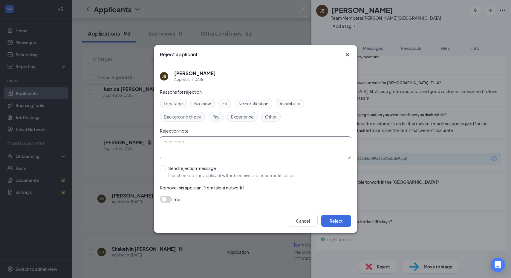
click at [240, 147] on textarea at bounding box center [255, 147] width 191 height 23
type textarea "CLM"
drag, startPoint x: 332, startPoint y: 219, endPoint x: 315, endPoint y: 220, distance: 16.5
click at [315, 220] on div "Cancel Reject" at bounding box center [319, 221] width 63 height 12
click at [332, 221] on button "Reject" at bounding box center [336, 221] width 30 height 12
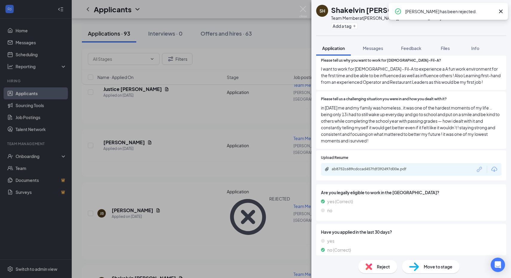
scroll to position [198, 0]
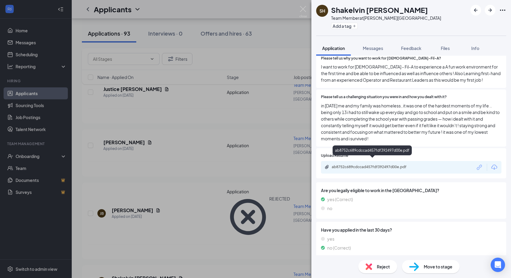
click at [347, 164] on div "ab8752c689cdccad457fdf392497d00e.pdf" at bounding box center [374, 166] width 84 height 5
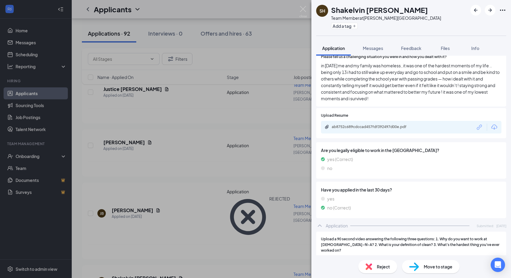
scroll to position [246, 0]
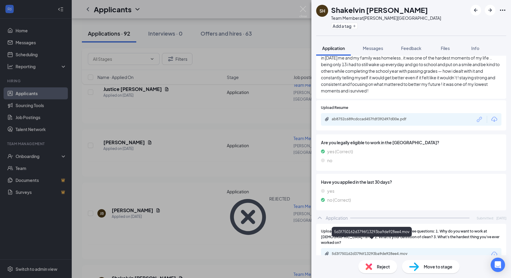
click at [365, 251] on div "5d3f750162d3796f13293ba9de928ee4.mov" at bounding box center [374, 253] width 84 height 5
click at [375, 269] on div "Reject" at bounding box center [377, 266] width 39 height 13
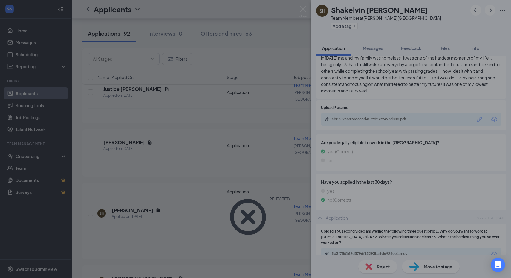
scroll to position [244, 0]
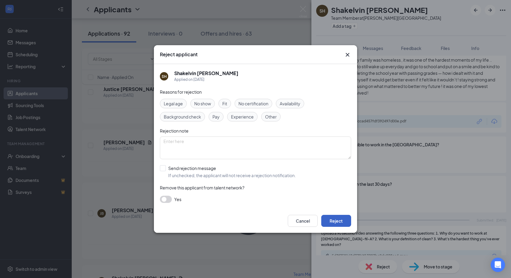
click at [335, 218] on button "Reject" at bounding box center [336, 221] width 30 height 12
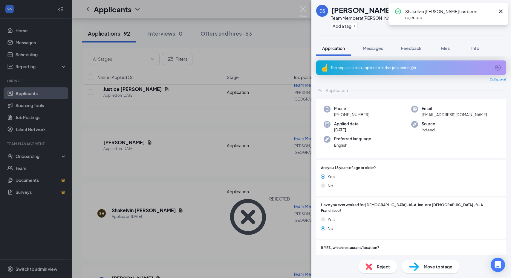
click at [383, 68] on div "This applicant also applied to 1 other job posting(s)" at bounding box center [411, 67] width 160 height 5
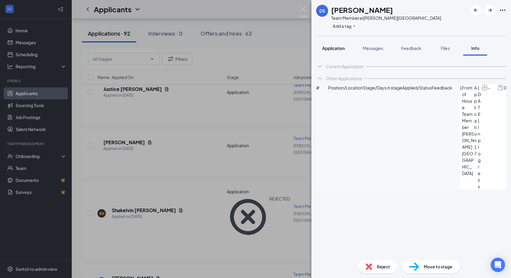
click at [339, 42] on button "Application" at bounding box center [333, 48] width 35 height 15
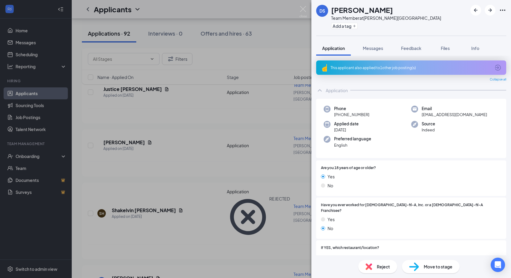
click at [375, 74] on div "This applicant also applied to 1 other job posting(s)" at bounding box center [411, 67] width 190 height 14
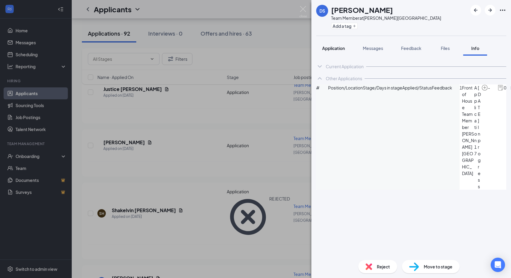
click at [342, 52] on button "Application" at bounding box center [333, 48] width 35 height 15
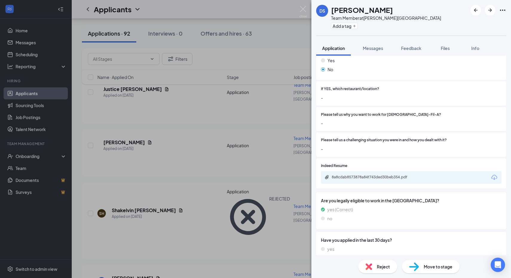
scroll to position [159, 0]
click at [342, 174] on div "8a8cdab8573878a84f743ded30beb354.pdf" at bounding box center [374, 176] width 84 height 5
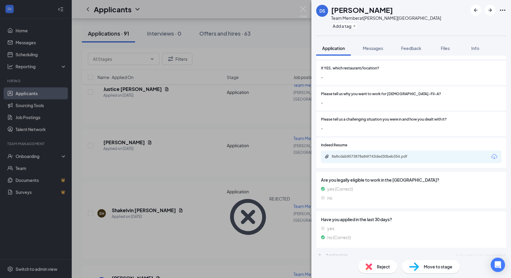
scroll to position [0, 0]
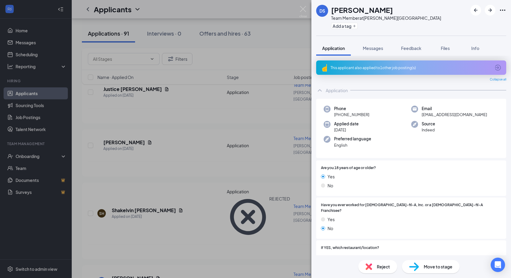
click at [380, 70] on div "This applicant also applied to 1 other job posting(s)" at bounding box center [411, 67] width 190 height 14
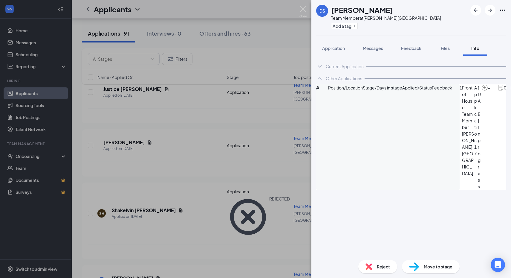
click at [382, 266] on span "Reject" at bounding box center [383, 266] width 13 height 7
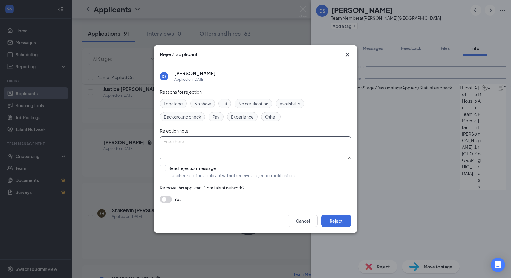
click at [321, 147] on textarea at bounding box center [255, 147] width 191 height 23
type textarea "CLM"
drag, startPoint x: 340, startPoint y: 211, endPoint x: 326, endPoint y: 220, distance: 16.5
click at [326, 220] on div "Cancel Reject" at bounding box center [255, 221] width 203 height 24
click at [340, 192] on div "Reasons for rejection Legal age No show Fit No certification Availability Backg…" at bounding box center [255, 148] width 191 height 120
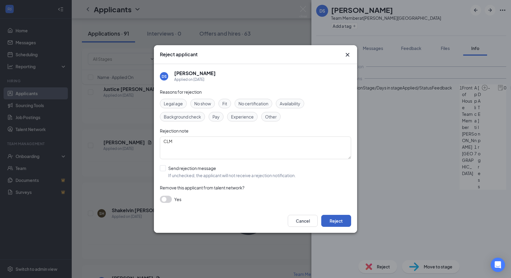
click at [335, 219] on button "Reject" at bounding box center [336, 221] width 30 height 12
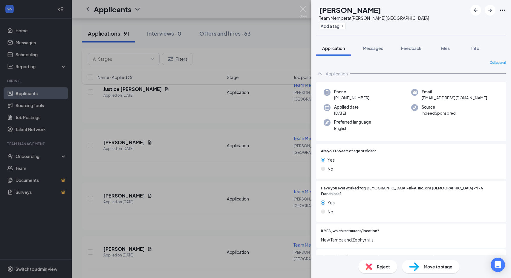
click at [404, 126] on div "Preferred language English" at bounding box center [368, 125] width 88 height 12
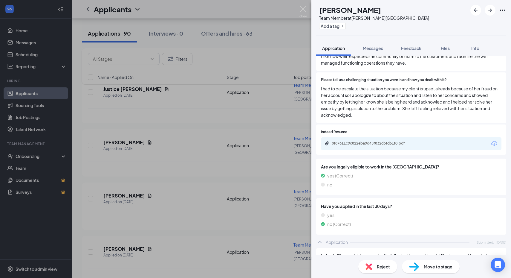
scroll to position [233, 0]
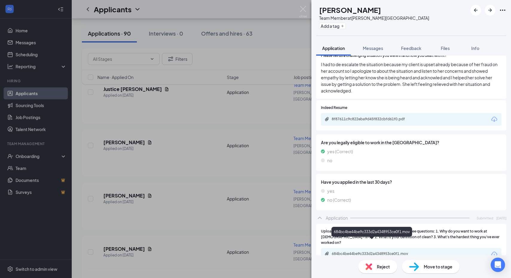
click at [340, 251] on div "684bc4be44be9c333d2a4348953ce0f1.mov" at bounding box center [373, 254] width 97 height 6
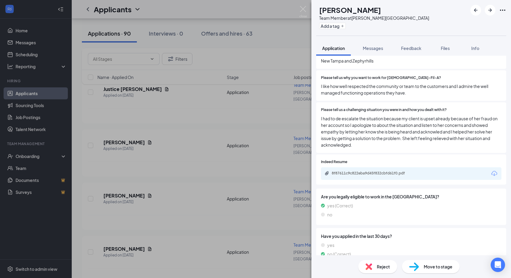
scroll to position [179, 0]
click at [340, 171] on div "8f87611c9c822eba9d45f832cbfd61f0.pdf" at bounding box center [374, 173] width 84 height 5
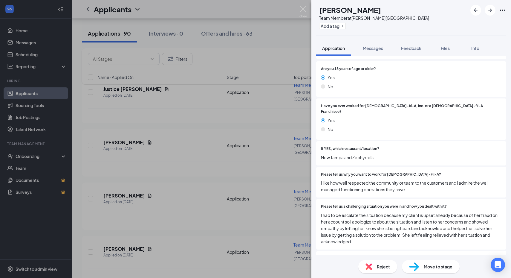
scroll to position [0, 0]
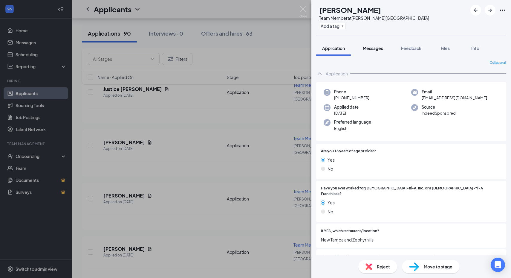
click at [376, 49] on span "Messages" at bounding box center [373, 47] width 20 height 5
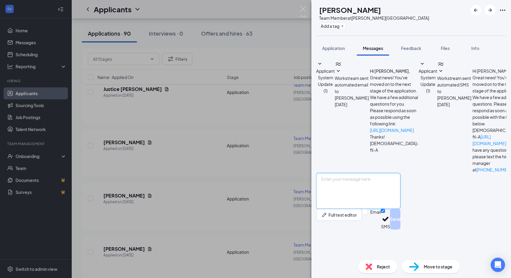
click at [378, 209] on textarea at bounding box center [358, 191] width 84 height 36
click at [366, 206] on textarea "Good afternoon Kyla! I tried to call you this afternoon but wasn't able to get …" at bounding box center [358, 191] width 84 height 36
click at [359, 209] on textarea "Good afternoon, Kyla! I tried to call you this afternoon but wasn't able to get…" at bounding box center [358, 191] width 84 height 36
click at [401, 208] on textarea "Good afternoon, Kyla! I tried to call you this afternoon but wasn't able to get…" at bounding box center [358, 191] width 84 height 36
click at [401, 206] on textarea "Good afternoon, Kyla! I tried to call you this afternoon but wasn't able to get…" at bounding box center [358, 191] width 84 height 36
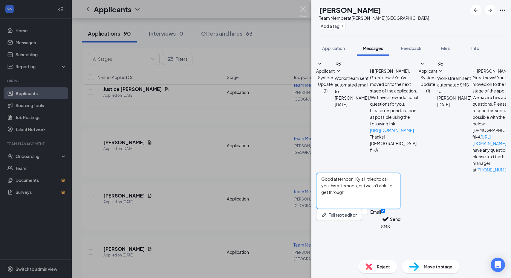
click at [401, 209] on textarea "Good afternoon, Kyla! I tried to call you this afternoon, but wasn't able to ge…" at bounding box center [358, 191] width 84 height 36
type textarea "Good afternoon, Kyla! I tried to call you this afternoon, but wasn't able to ge…"
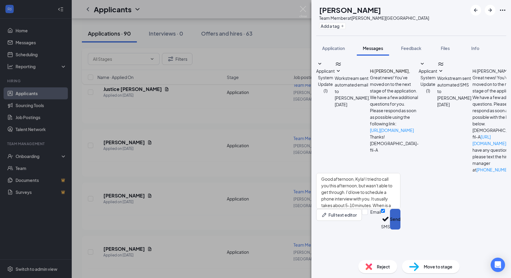
click at [401, 229] on button "Send" at bounding box center [395, 219] width 10 height 21
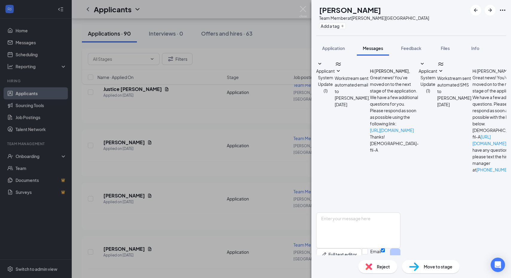
click at [387, 265] on span "Reject" at bounding box center [383, 266] width 13 height 7
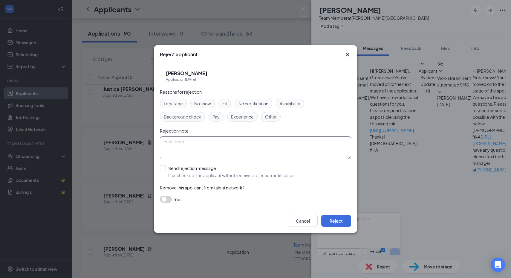
click at [218, 139] on textarea at bounding box center [255, 147] width 191 height 23
type textarea "Called, call wouldn't go through. Also sent her a text."
click at [342, 223] on button "Reject" at bounding box center [336, 221] width 30 height 12
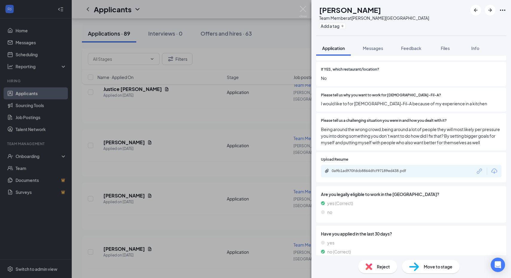
scroll to position [220, 0]
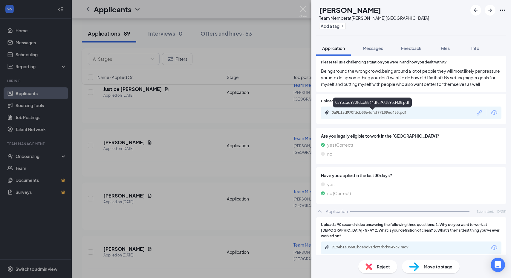
click at [347, 119] on div "0a9b1ad970fdcb8864dfcf97189ed438.pdf" at bounding box center [411, 112] width 181 height 13
click at [344, 114] on div "0a9b1ad970fdcb8864dfcf97189ed438.pdf" at bounding box center [374, 112] width 84 height 5
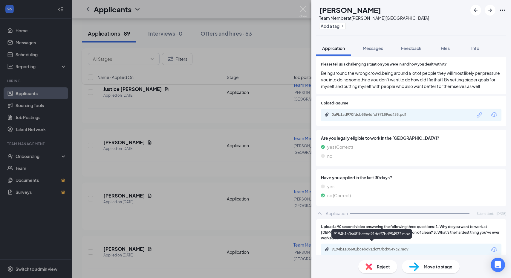
click at [357, 247] on div "9194b1a06681bcebd91dcff7bd954932.mov" at bounding box center [373, 250] width 97 height 6
click at [387, 271] on div "Reject" at bounding box center [377, 266] width 39 height 13
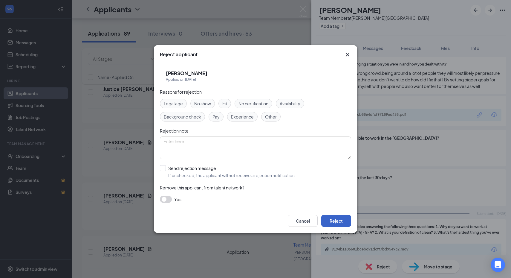
click at [337, 219] on button "Reject" at bounding box center [336, 221] width 30 height 12
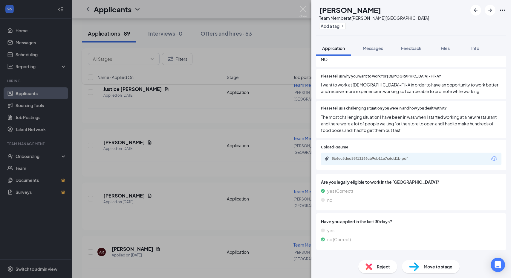
scroll to position [182, 0]
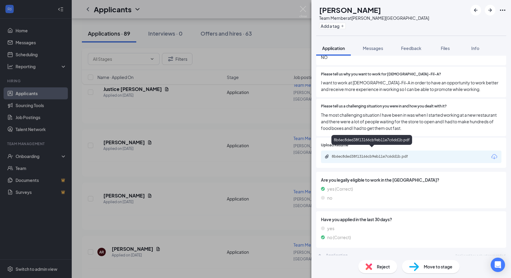
click at [339, 146] on div "8b6ec8ded38f13166cb9eb11e7c6dd1b.pdf" at bounding box center [371, 141] width 81 height 12
click at [338, 154] on div "8b6ec8ded38f13166cb9eb11e7c6dd1b.pdf" at bounding box center [374, 156] width 84 height 5
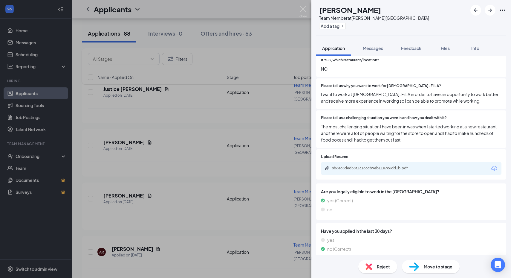
scroll to position [170, 0]
click at [488, 11] on icon "ArrowRight" at bounding box center [490, 10] width 7 height 7
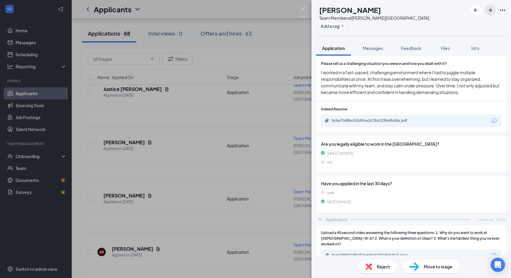
scroll to position [239, 0]
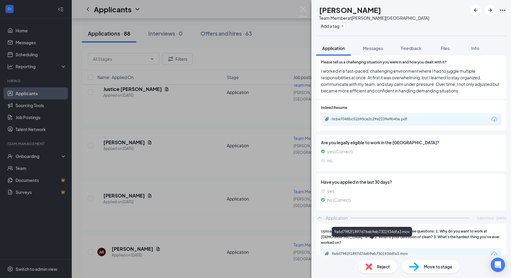
click at [355, 251] on div "9a6d7982f1897d76eb9eb7301934dfa3.mov" at bounding box center [374, 253] width 84 height 5
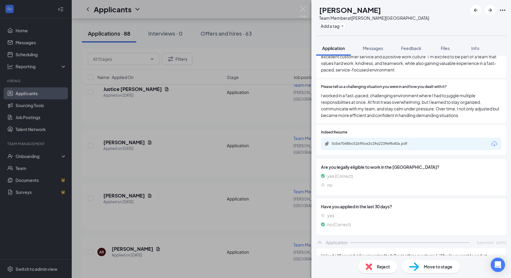
click at [370, 138] on div "0cbe7048bc51b95ce2c29a2239e9b40a.pdf" at bounding box center [411, 144] width 181 height 13
click at [359, 141] on div "0cbe7048bc51b95ce2c29a2239e9b40a.pdf" at bounding box center [374, 143] width 84 height 5
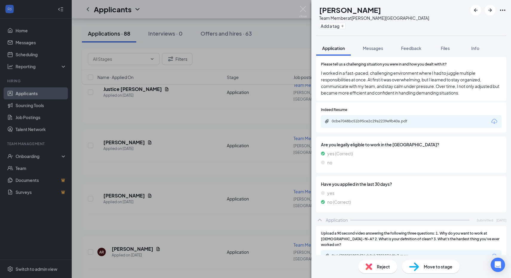
scroll to position [239, 0]
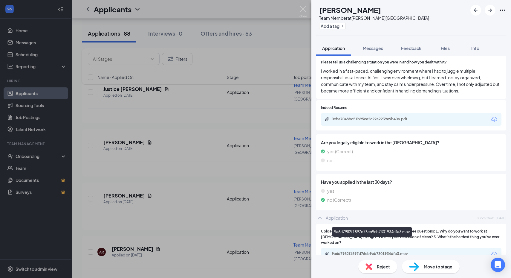
click at [362, 248] on div "9a6d7982f1897d76eb9eb7301934dfa3.mov" at bounding box center [411, 254] width 181 height 13
click at [353, 251] on div "9a6d7982f1897d76eb9eb7301934dfa3.mov" at bounding box center [374, 253] width 84 height 5
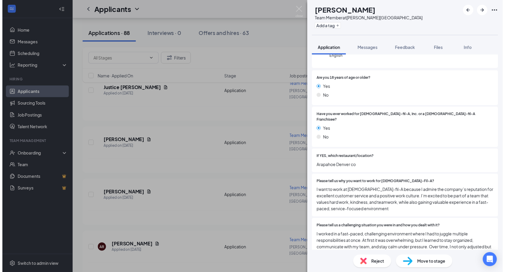
scroll to position [0, 0]
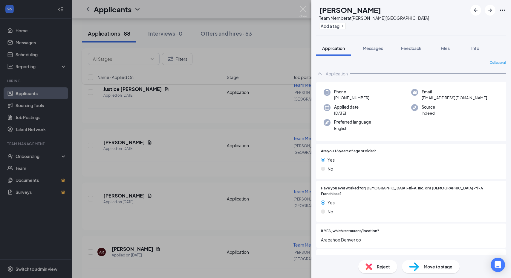
click at [273, 227] on div "AR [PERSON_NAME] Team Member at [PERSON_NAME][GEOGRAPHIC_DATA] [GEOGRAPHIC_DATA…" at bounding box center [255, 139] width 511 height 278
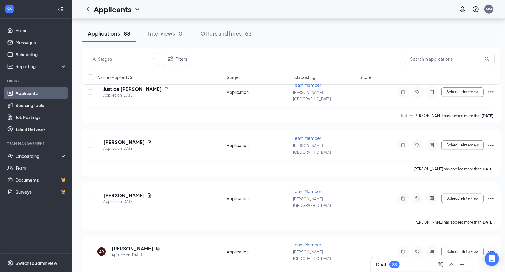
click at [404, 262] on div "Chat 35" at bounding box center [421, 265] width 91 height 10
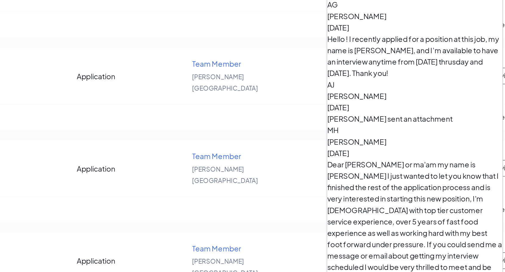
scroll to position [340, 0]
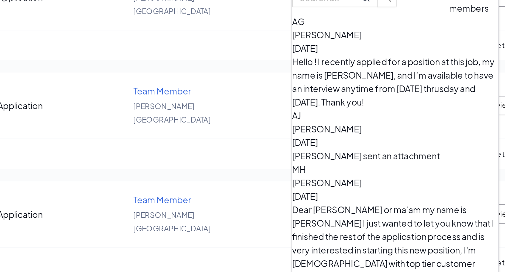
click at [405, 154] on span "[PERSON_NAME]" at bounding box center [388, 156] width 34 height 5
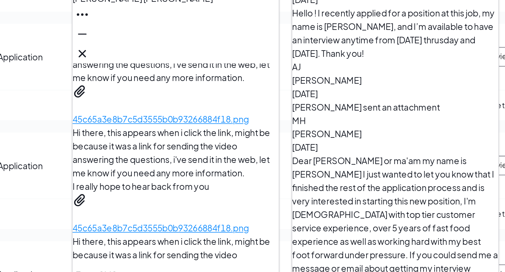
scroll to position [0, 0]
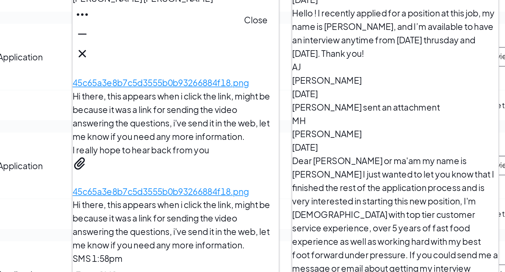
click at [272, 141] on icon "Cross" at bounding box center [268, 143] width 7 height 7
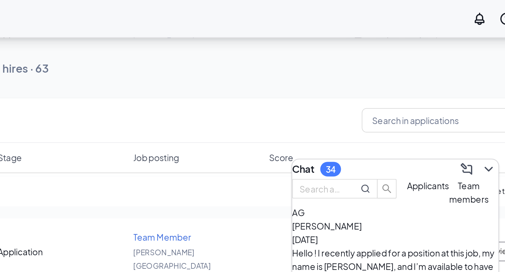
scroll to position [277, 0]
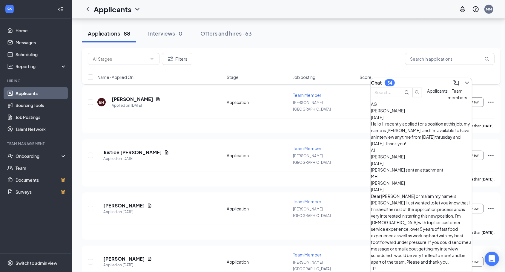
click at [468, 78] on div "Chat 34" at bounding box center [421, 83] width 101 height 10
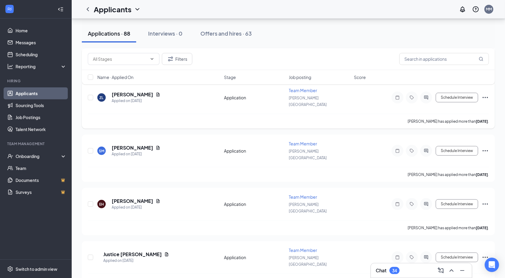
scroll to position [142, 0]
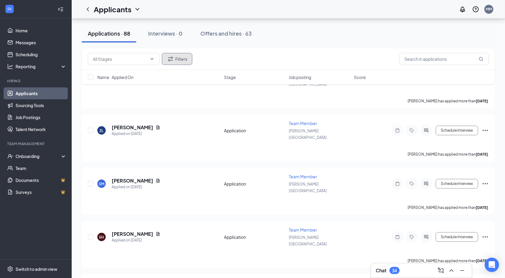
click at [187, 55] on button "Filters" at bounding box center [177, 59] width 30 height 12
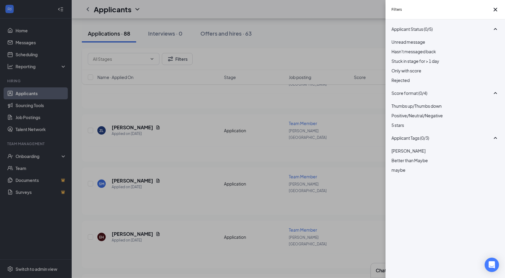
click at [409, 84] on div "Unread message Hasn't messaged back Stuck in stage for > 1 day Only with score …" at bounding box center [446, 64] width 108 height 51
click at [396, 77] on div at bounding box center [446, 77] width 108 height 0
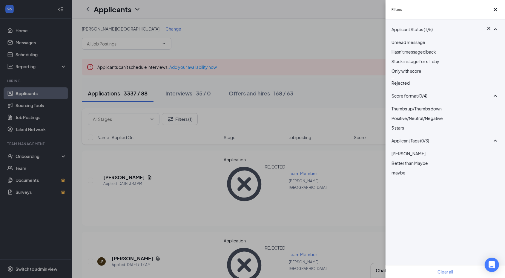
click at [267, 91] on div "Filters Applicant Status (1/5) Unread message Hasn't messaged back Stuck in sta…" at bounding box center [252, 139] width 505 height 278
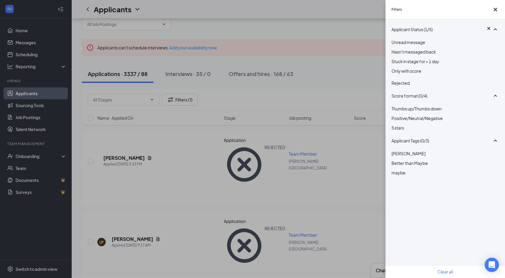
scroll to position [20, 0]
click at [193, 170] on div "Filters Applicant Status (1/5) Unread message Hasn't messaged back Stuck in sta…" at bounding box center [252, 139] width 505 height 278
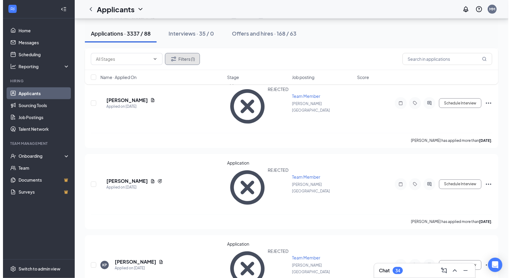
scroll to position [886, 0]
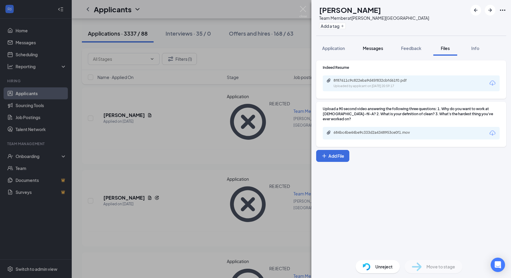
click at [366, 43] on button "Messages" at bounding box center [373, 48] width 32 height 15
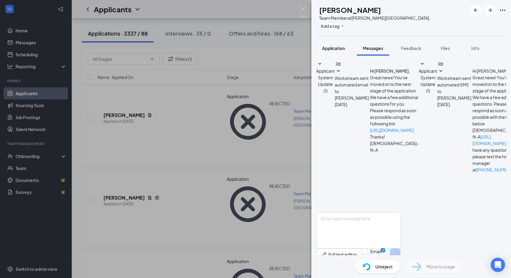
click at [335, 46] on span "Application" at bounding box center [333, 47] width 23 height 5
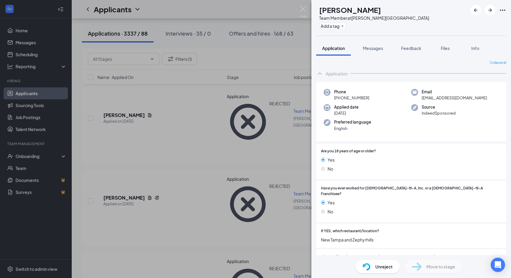
click at [371, 271] on div "Unreject" at bounding box center [378, 266] width 44 height 13
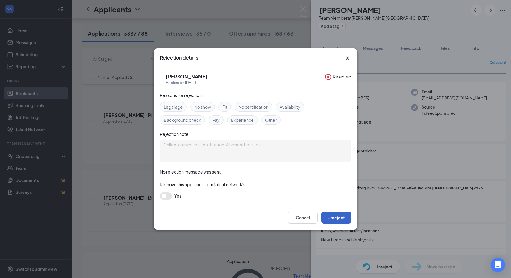
click at [331, 212] on button "Unreject" at bounding box center [336, 217] width 30 height 12
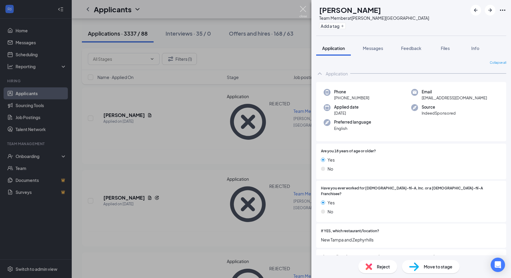
click at [304, 9] on img at bounding box center [303, 12] width 7 height 12
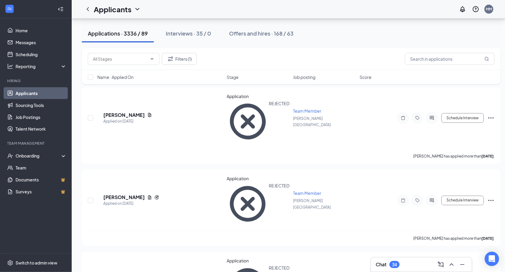
click at [186, 52] on div "Filters (1)" at bounding box center [291, 59] width 419 height 22
click at [185, 63] on button "Filters (1)" at bounding box center [179, 59] width 35 height 12
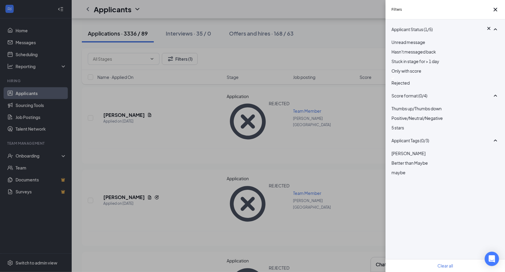
click at [392, 88] on div "Applicant Status (1/5) Unread message Hasn't messaged back Stuck in stage for >…" at bounding box center [446, 145] width 120 height 253
click at [397, 80] on div at bounding box center [446, 78] width 108 height 2
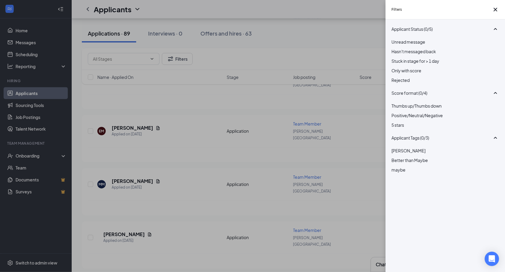
scroll to position [801, 0]
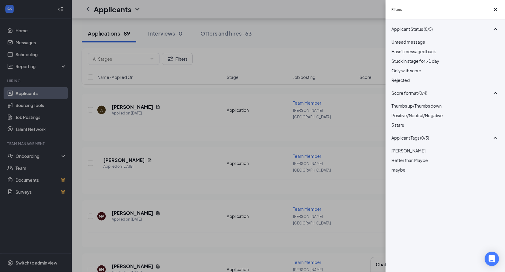
click at [211, 117] on div "Filters Applicant Status (0/5) Unread message Hasn't messaged back Stuck in sta…" at bounding box center [252, 136] width 505 height 272
click at [496, 11] on icon "Cross" at bounding box center [495, 9] width 7 height 7
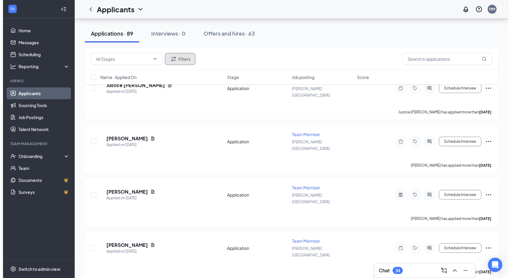
scroll to position [332, 0]
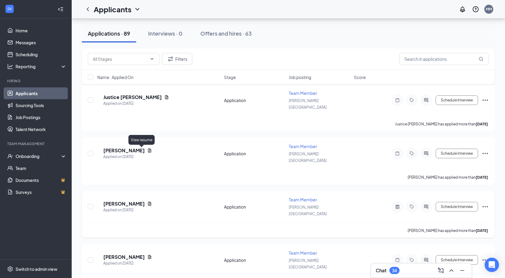
click at [148, 202] on icon "Document" at bounding box center [149, 204] width 3 height 4
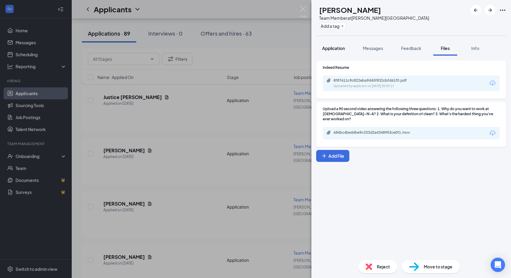
click at [332, 50] on span "Application" at bounding box center [333, 47] width 23 height 5
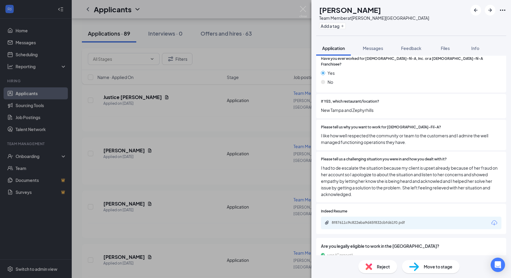
scroll to position [129, 0]
click at [335, 217] on div "8f87611c9c822eba9d45f832cbfd61f0.pdf" at bounding box center [411, 223] width 181 height 13
click at [355, 220] on div "8f87611c9c822eba9d45f832cbfd61f0.pdf" at bounding box center [374, 222] width 84 height 5
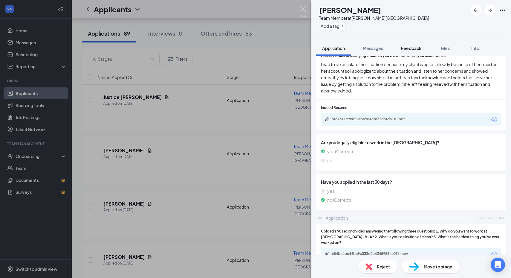
click at [412, 48] on span "Feedback" at bounding box center [411, 47] width 20 height 5
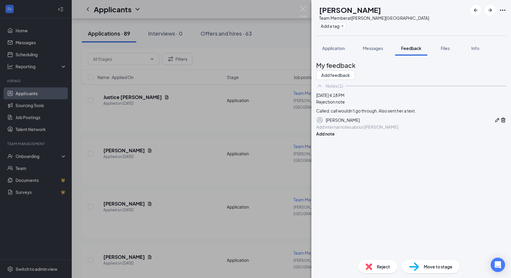
click at [350, 130] on div at bounding box center [412, 127] width 190 height 6
click at [335, 137] on button "Add note" at bounding box center [325, 133] width 19 height 7
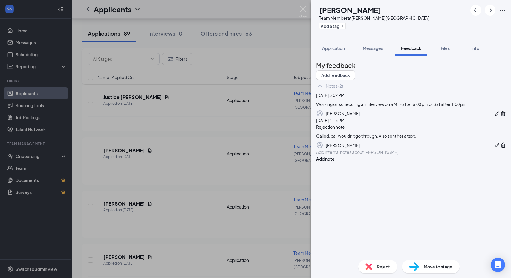
click at [379, 263] on span "Reject" at bounding box center [383, 266] width 13 height 7
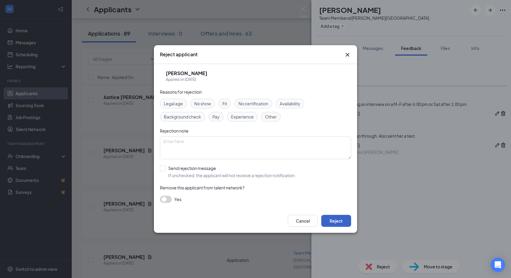
click at [343, 224] on button "Reject" at bounding box center [336, 221] width 30 height 12
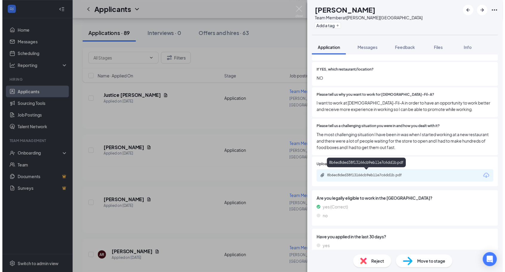
scroll to position [160, 0]
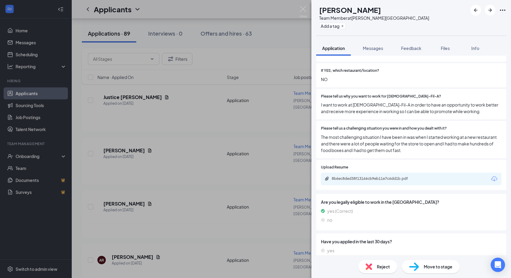
click at [228, 175] on div "MH [PERSON_NAME] Team Member at [PERSON_NAME][GEOGRAPHIC_DATA] [GEOGRAPHIC_DATA…" at bounding box center [255, 139] width 511 height 278
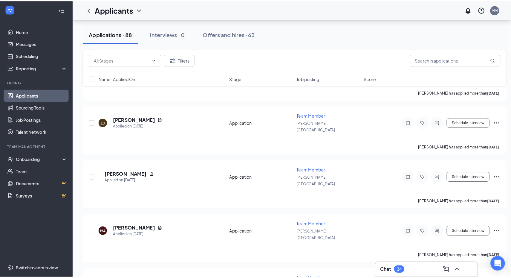
scroll to position [742, 0]
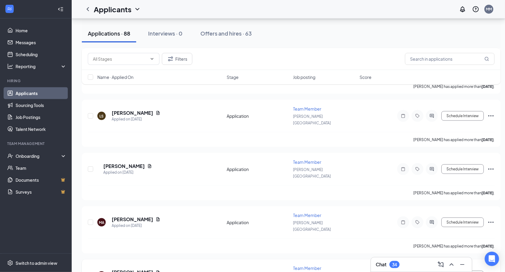
click at [144, 269] on div "EM [PERSON_NAME] Applied on [DATE]" at bounding box center [160, 275] width 126 height 13
click at [156, 270] on icon "Document" at bounding box center [158, 272] width 5 height 5
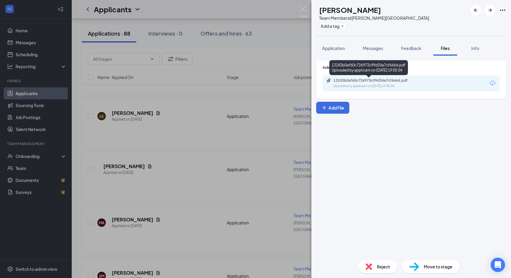
click at [372, 83] on div "13183b0af60c726973c99d34a7cf666d.pdf Uploaded by applicant on [DATE] 19:05:04" at bounding box center [374, 83] width 97 height 10
click at [327, 52] on button "Application" at bounding box center [333, 48] width 35 height 15
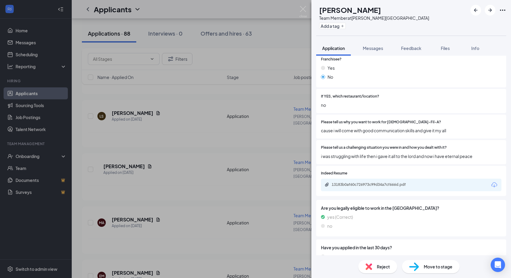
scroll to position [163, 0]
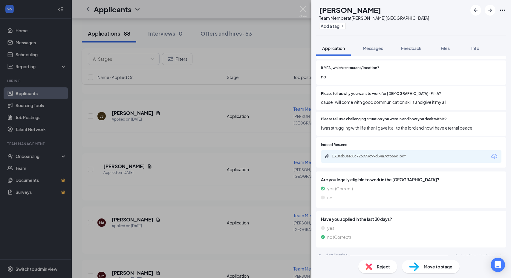
click at [375, 264] on div "Reject" at bounding box center [377, 266] width 39 height 13
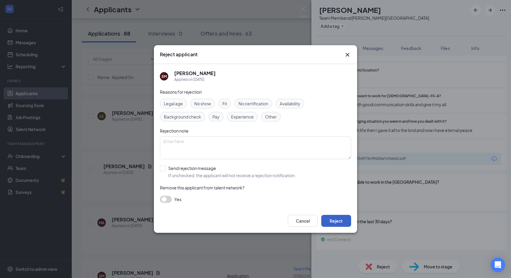
click at [335, 223] on button "Reject" at bounding box center [336, 221] width 30 height 12
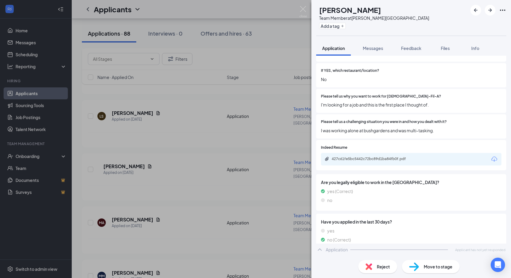
scroll to position [161, 0]
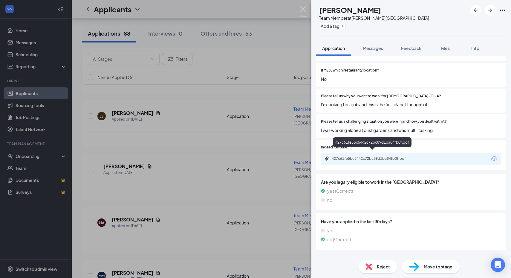
click at [355, 156] on div "427c61fe5bc5442c72bc89d1ba84fb0f.pdf" at bounding box center [374, 158] width 84 height 5
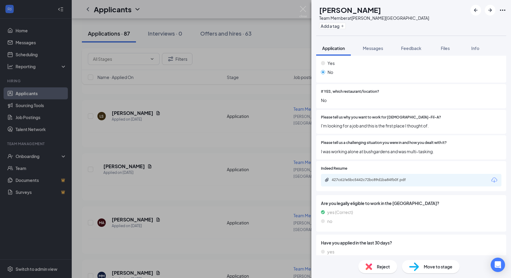
scroll to position [163, 0]
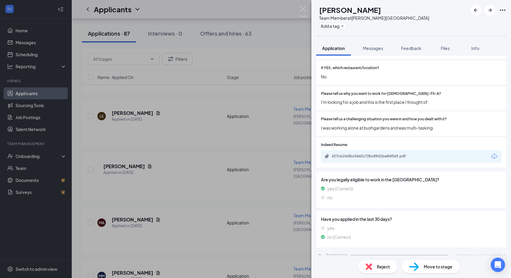
click at [378, 269] on span "Reject" at bounding box center [383, 266] width 13 height 7
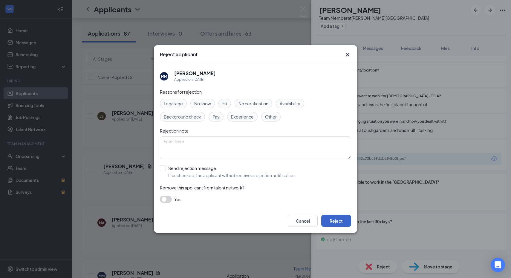
click at [341, 220] on button "Reject" at bounding box center [336, 221] width 30 height 12
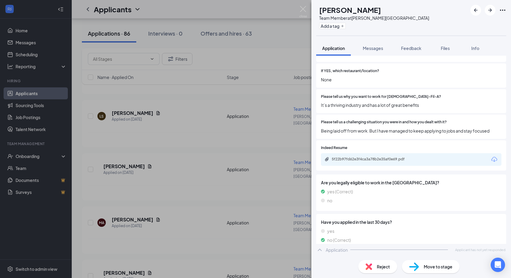
scroll to position [160, 0]
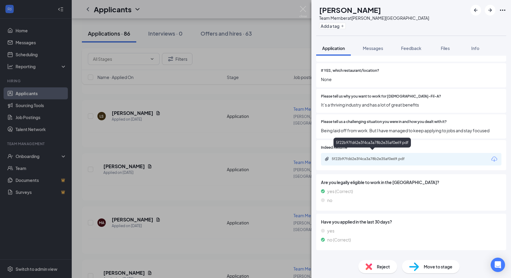
click at [366, 156] on div "5f22b97fd62e3f4ca3a78b2e35af0e69.pdf" at bounding box center [374, 158] width 84 height 5
click at [489, 11] on icon "ArrowRight" at bounding box center [490, 10] width 7 height 7
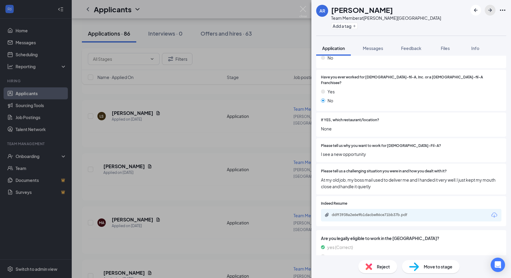
scroll to position [107, 0]
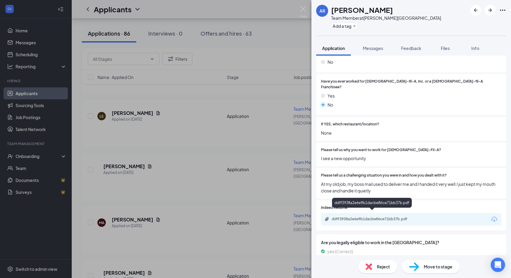
click at [342, 216] on div "ddff3938a2e6e9b1dacbe86ce71bb37b.pdf" at bounding box center [373, 219] width 97 height 6
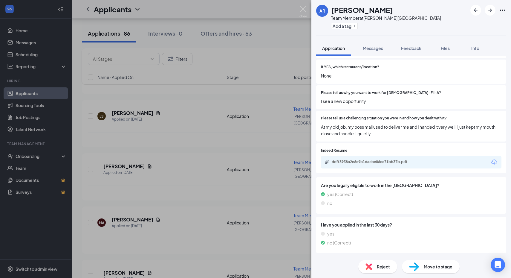
scroll to position [169, 0]
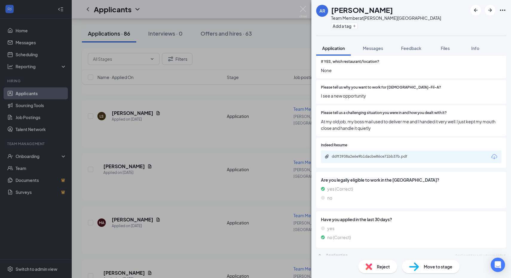
click at [382, 264] on span "Reject" at bounding box center [383, 266] width 13 height 7
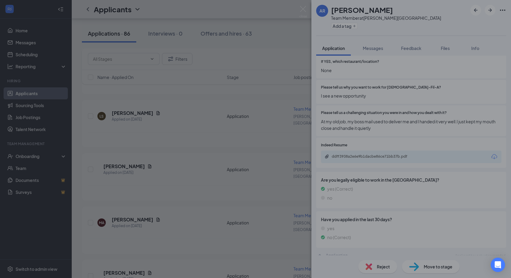
scroll to position [167, 0]
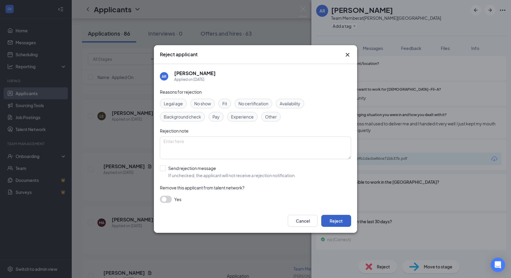
click at [340, 222] on button "Reject" at bounding box center [336, 221] width 30 height 12
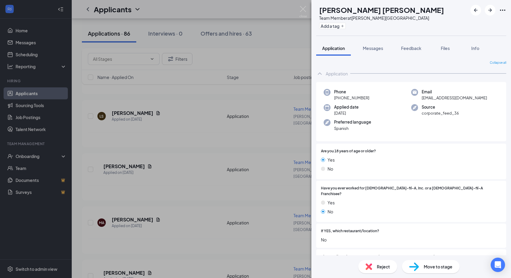
scroll to position [200, 0]
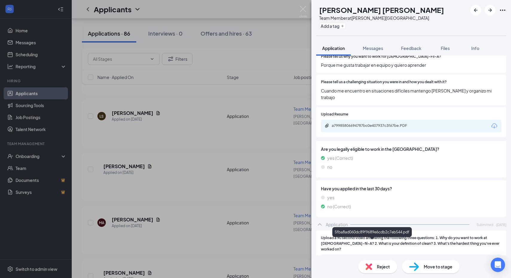
click at [357, 258] on div "5fba8ad060dc89f9689e6cdb2c7eb544.pdf" at bounding box center [374, 260] width 84 height 5
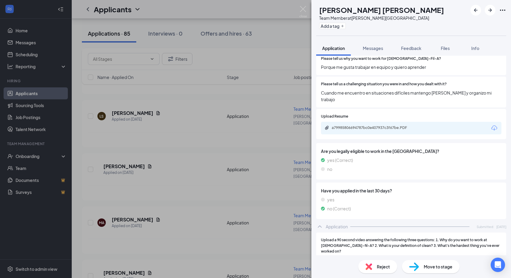
click at [375, 262] on div "Reject" at bounding box center [377, 266] width 39 height 13
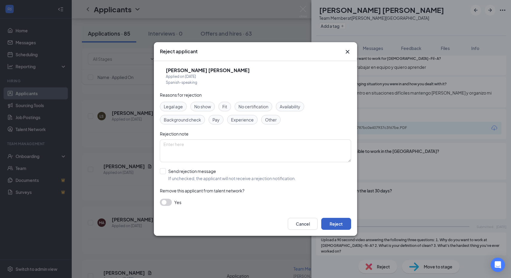
click at [339, 225] on button "Reject" at bounding box center [336, 224] width 30 height 12
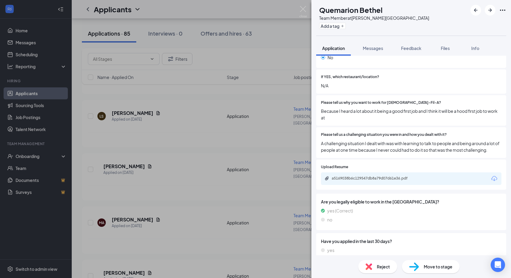
scroll to position [155, 0]
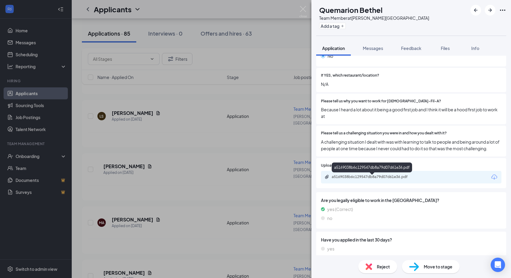
click at [365, 177] on div "a5169038b6c129547db8a79d07d61e36.pdf" at bounding box center [374, 176] width 84 height 5
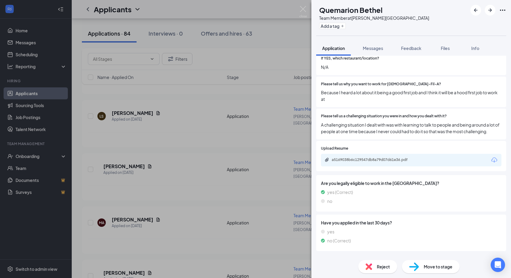
scroll to position [182, 0]
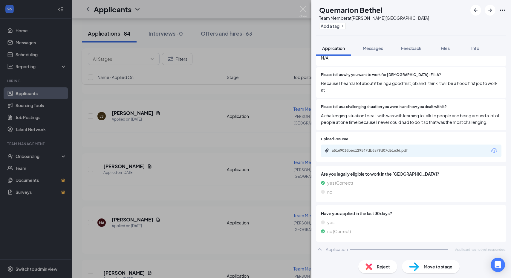
click at [380, 262] on div "Reject" at bounding box center [377, 266] width 39 height 13
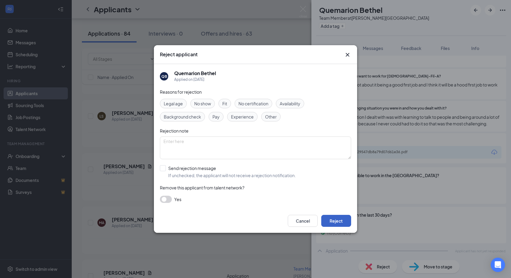
click at [336, 218] on button "Reject" at bounding box center [336, 221] width 30 height 12
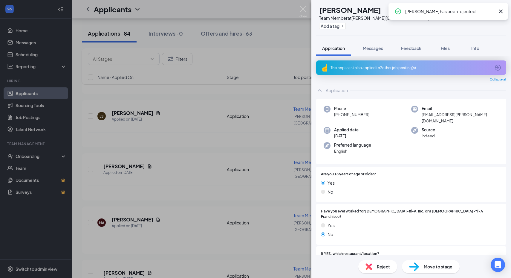
click at [368, 68] on div "This applicant also applied to 2 other job posting(s)" at bounding box center [411, 67] width 160 height 5
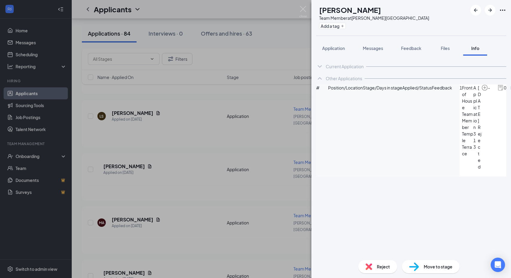
click at [375, 267] on div "Reject" at bounding box center [377, 266] width 39 height 13
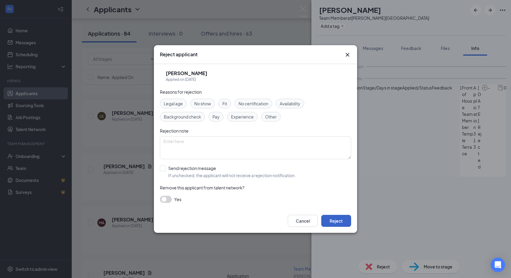
click at [343, 222] on button "Reject" at bounding box center [336, 221] width 30 height 12
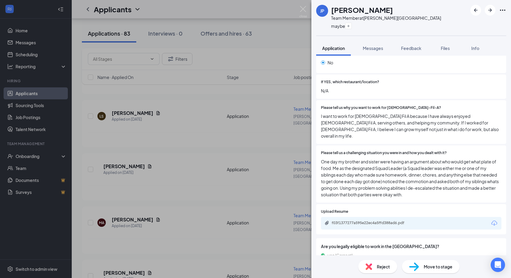
scroll to position [170, 0]
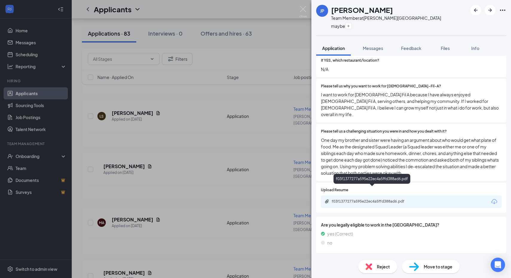
click at [347, 199] on div "f03f1377277a595e22ec4a5ffd388ad6.pdf" at bounding box center [374, 201] width 84 height 5
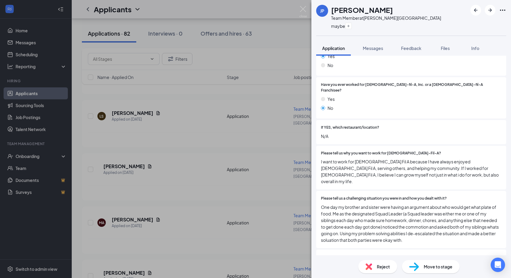
scroll to position [108, 0]
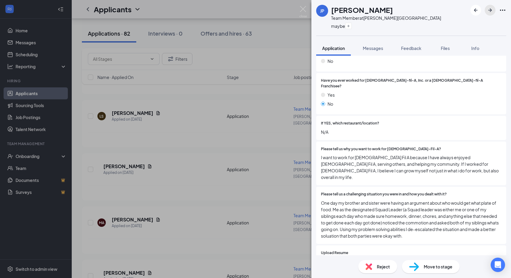
click at [491, 13] on icon "ArrowRight" at bounding box center [490, 10] width 7 height 7
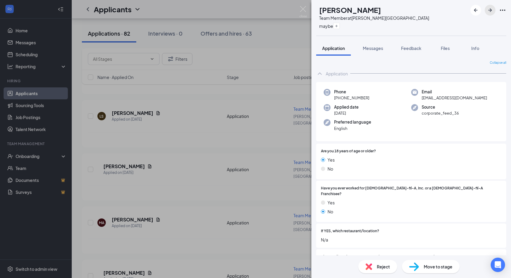
scroll to position [189, 0]
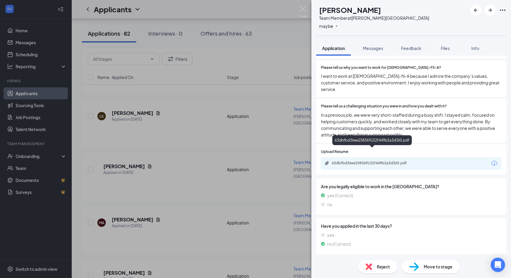
click at [349, 161] on div "63dbfbd36ee258369152f449b2a3d365.pdf" at bounding box center [374, 163] width 84 height 5
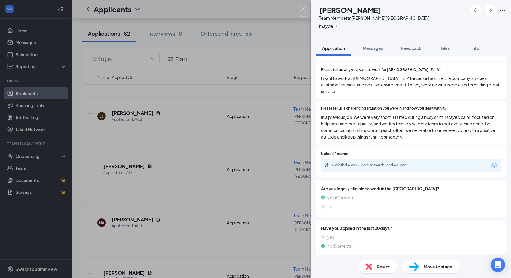
click at [263, 151] on div "LH [PERSON_NAME] Team Member at [PERSON_NAME][GEOGRAPHIC_DATA] [GEOGRAPHIC_DATA…" at bounding box center [255, 139] width 511 height 278
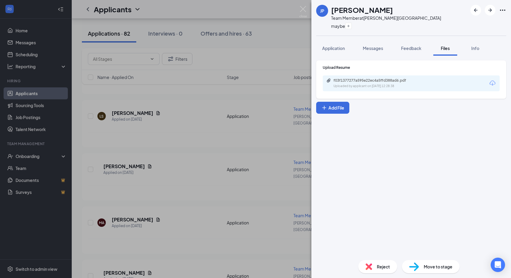
click at [374, 265] on div "Reject" at bounding box center [377, 266] width 39 height 13
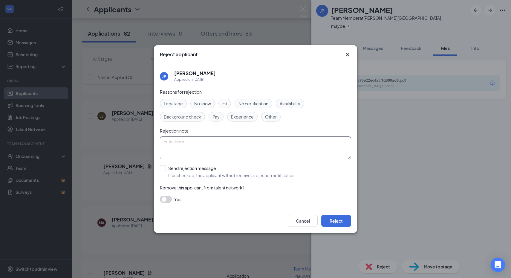
click at [218, 144] on textarea at bounding box center [255, 147] width 191 height 23
type textarea "CLM"
click at [344, 220] on button "Reject" at bounding box center [336, 221] width 30 height 12
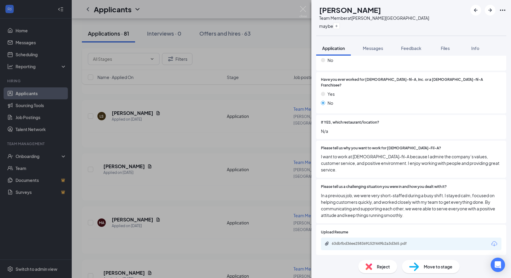
scroll to position [159, 0]
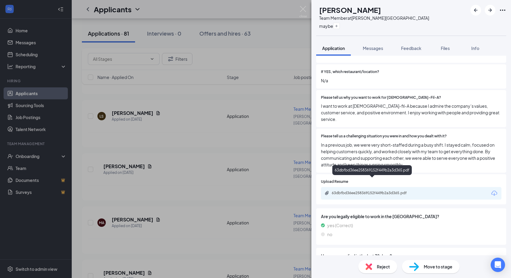
click at [363, 190] on div "63dbfbd36ee258369152f449b2a3d365.pdf" at bounding box center [374, 192] width 84 height 5
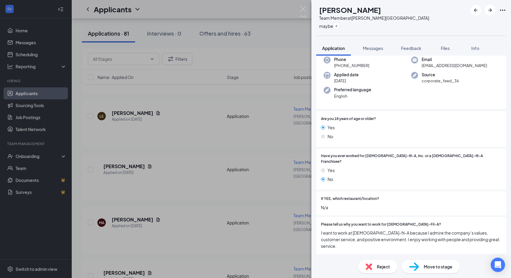
scroll to position [22, 0]
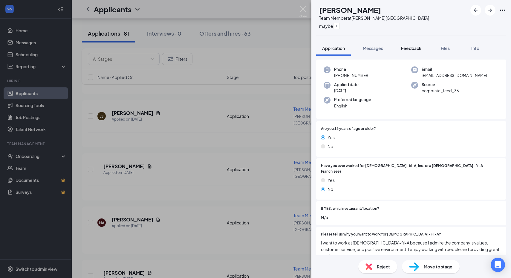
click at [410, 47] on span "Feedback" at bounding box center [411, 47] width 20 height 5
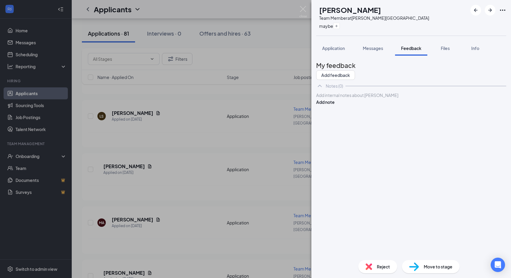
click at [348, 98] on div at bounding box center [412, 95] width 190 height 6
click at [335, 105] on button "Add note" at bounding box center [325, 102] width 19 height 7
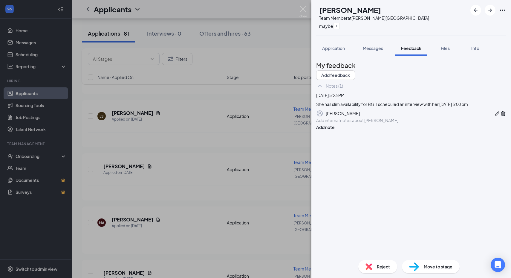
click at [372, 263] on img at bounding box center [369, 266] width 7 height 7
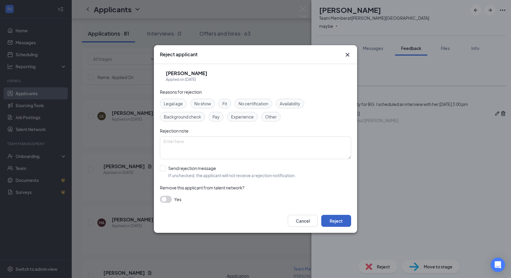
click at [337, 218] on button "Reject" at bounding box center [336, 221] width 30 height 12
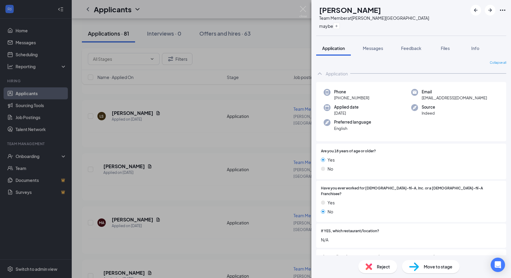
click at [300, 4] on div "CH [PERSON_NAME] Team Member at [PERSON_NAME][GEOGRAPHIC_DATA] [GEOGRAPHIC_DATA…" at bounding box center [255, 139] width 511 height 278
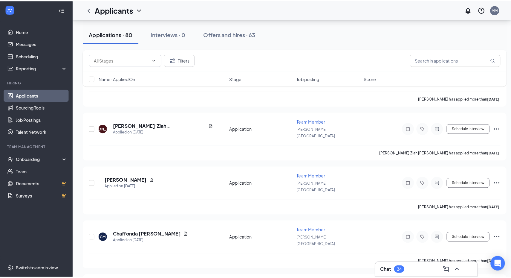
scroll to position [1740, 0]
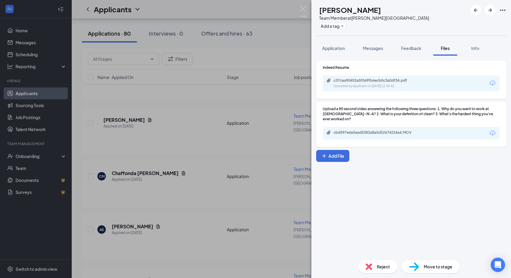
click at [358, 131] on div "cbd597e4a5aad5382a8a5d52674224a4.MOV" at bounding box center [411, 133] width 177 height 13
click at [359, 130] on div "cbd597e4a5aad5382a8a5d52674224a4.MOV" at bounding box center [376, 132] width 84 height 5
click at [348, 80] on div "c37caa90452a5f069fb6ecb0c3a0df34.pdf" at bounding box center [376, 80] width 84 height 5
